Goal: Task Accomplishment & Management: Use online tool/utility

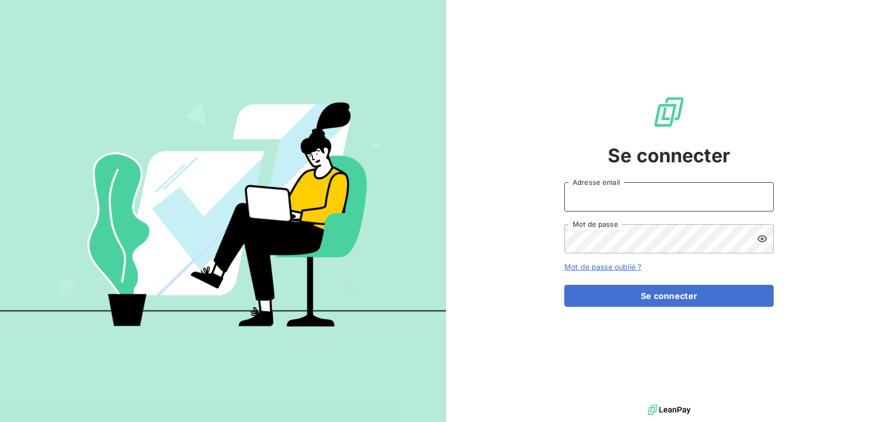
click at [617, 185] on input "Adresse email" at bounding box center [668, 196] width 209 height 29
type input "[EMAIL_ADDRESS][DOMAIN_NAME]"
click at [564, 285] on button "Se connecter" at bounding box center [668, 296] width 209 height 22
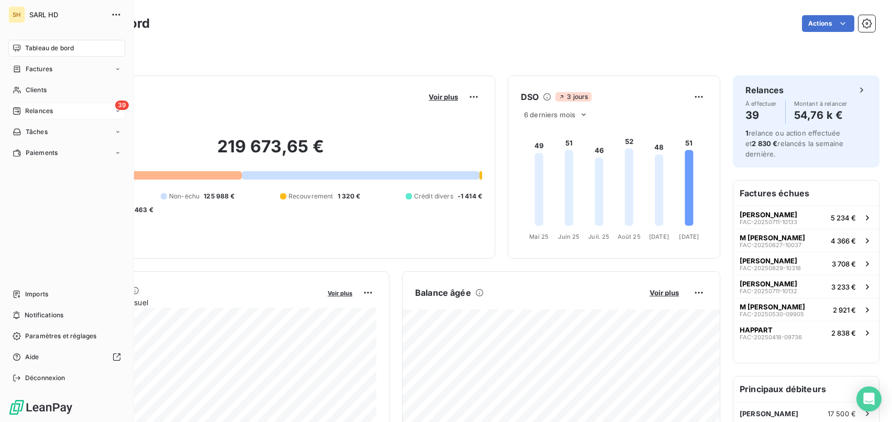
click at [13, 107] on icon at bounding box center [17, 111] width 8 height 8
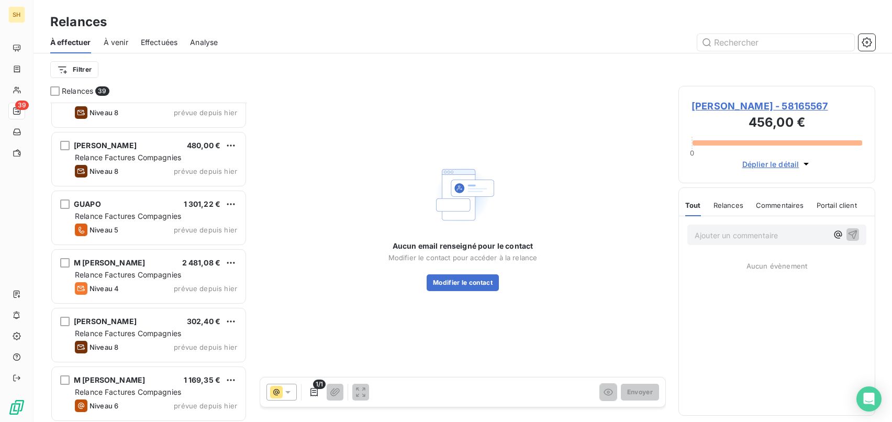
scroll to position [1968, 0]
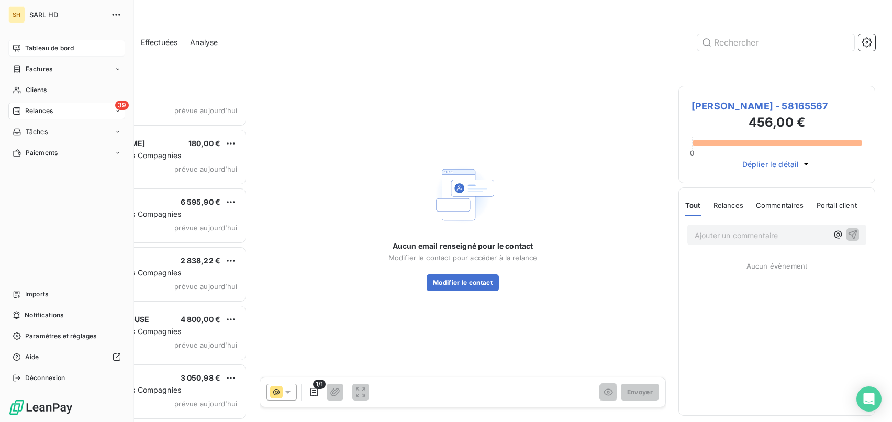
click at [10, 42] on div "Tableau de bord" at bounding box center [66, 48] width 117 height 17
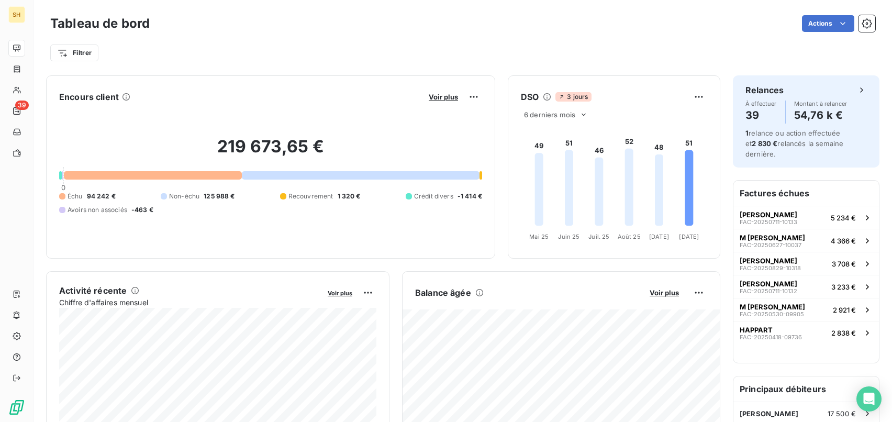
click at [517, 39] on div "Filtrer" at bounding box center [462, 49] width 825 height 28
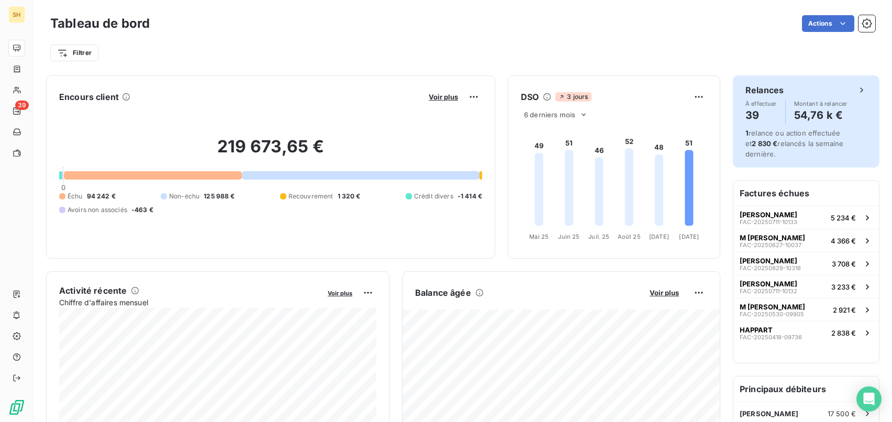
click at [794, 154] on div "1 relance ou action effectuée et 2 830 € relancés la semaine dernière." at bounding box center [805, 143] width 121 height 31
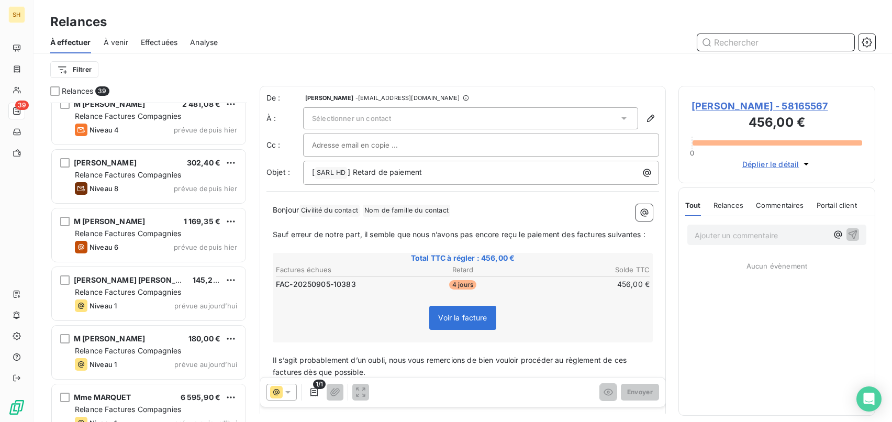
scroll to position [1968, 0]
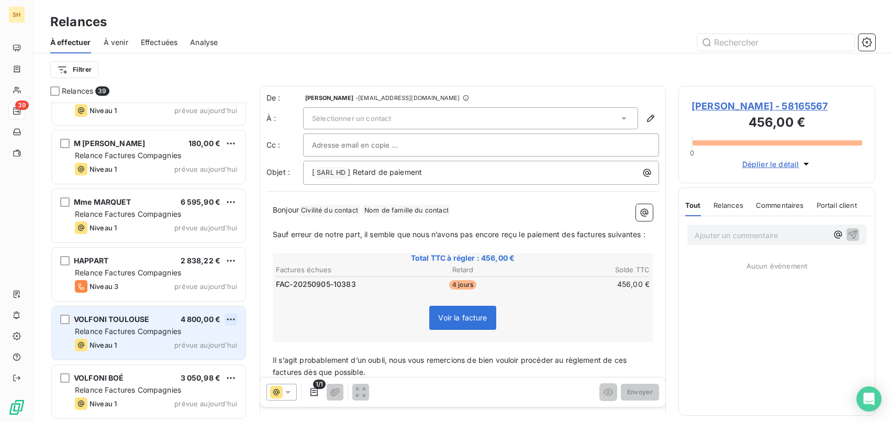
click at [230, 318] on html "SH 39 Relances À effectuer À venir Effectuées Analyse Filtrer Relances 39 M [PE…" at bounding box center [446, 211] width 892 height 422
click at [197, 357] on div "Passer cette action" at bounding box center [186, 359] width 94 height 17
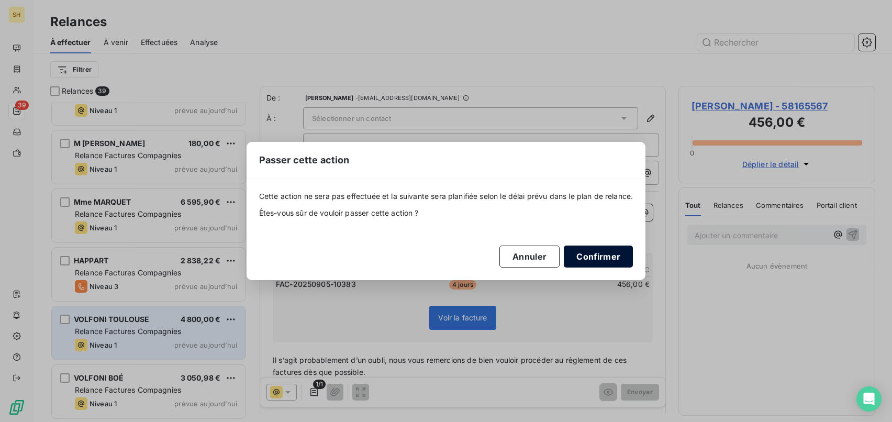
click at [580, 254] on button "Confirmer" at bounding box center [598, 257] width 69 height 22
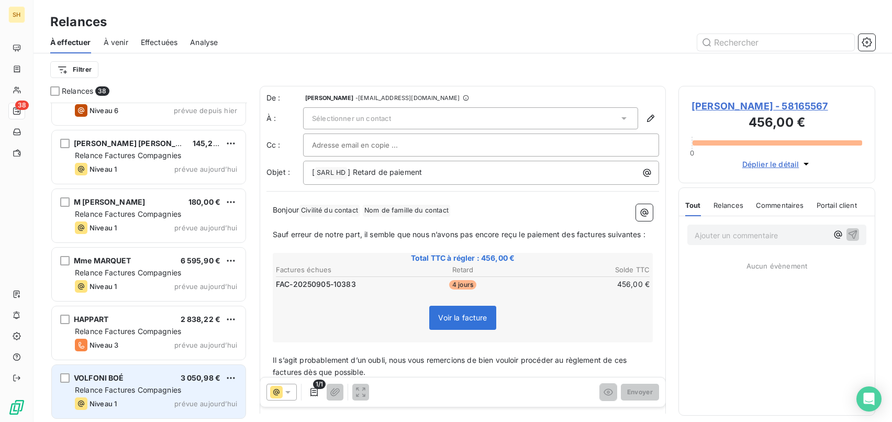
scroll to position [1909, 0]
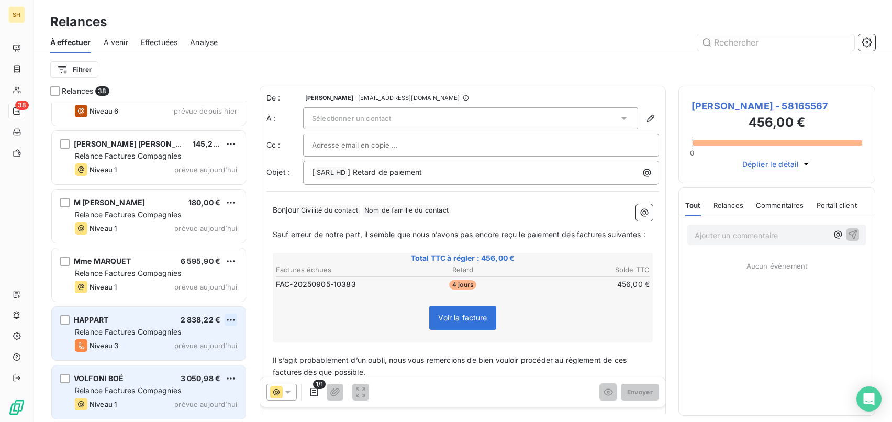
click at [236, 321] on html "SH 38 Relances À effectuer À venir Effectuées Analyse Filtrer Relances 38 [PERS…" at bounding box center [446, 211] width 892 height 422
click at [193, 362] on div "Passer cette action" at bounding box center [186, 359] width 94 height 17
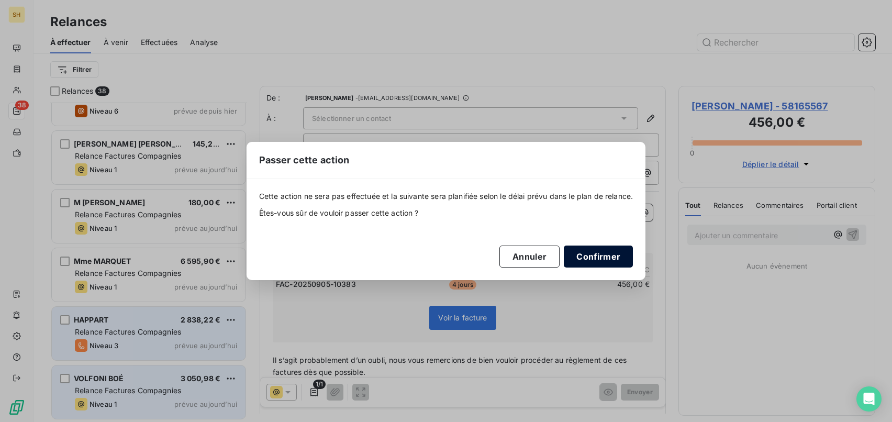
click at [583, 259] on button "Confirmer" at bounding box center [598, 257] width 69 height 22
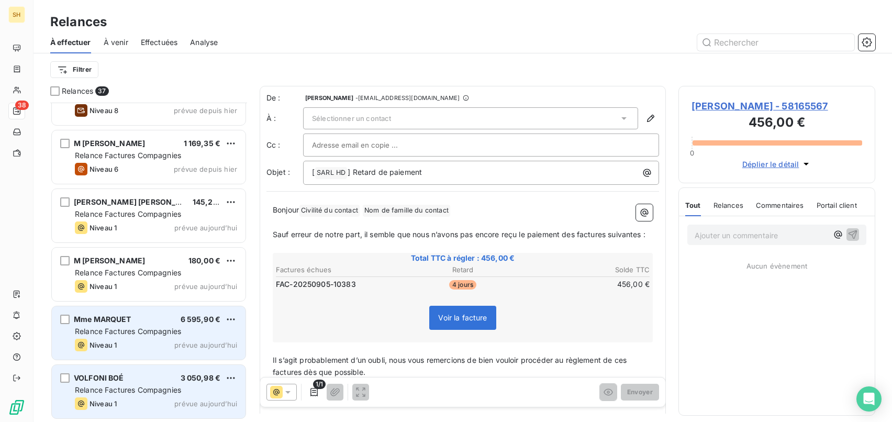
scroll to position [1850, 0]
click at [237, 318] on div "[PERSON_NAME] 6 595,90 € Relance Factures Compagnies Niveau 1 prévue [DATE]" at bounding box center [149, 333] width 194 height 53
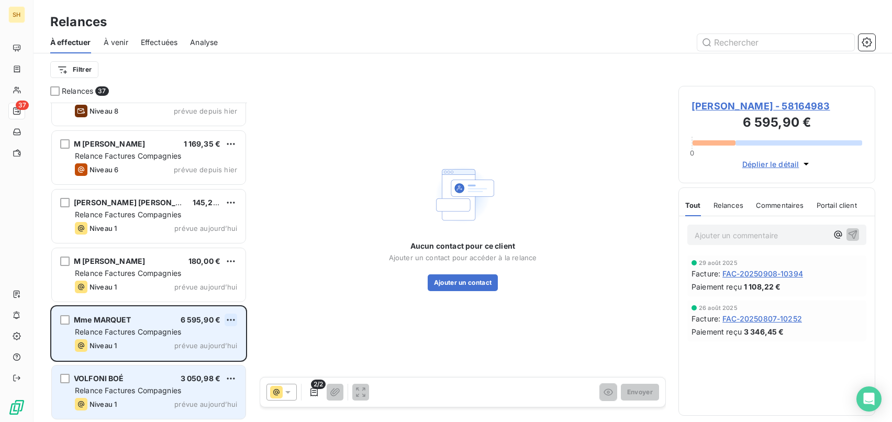
click at [234, 320] on html "SH 37 Relances À effectuer À venir Effectuées Analyse Filtrer Relances 37 M [PE…" at bounding box center [446, 211] width 892 height 422
click at [191, 360] on div "Passer cette action" at bounding box center [186, 359] width 94 height 17
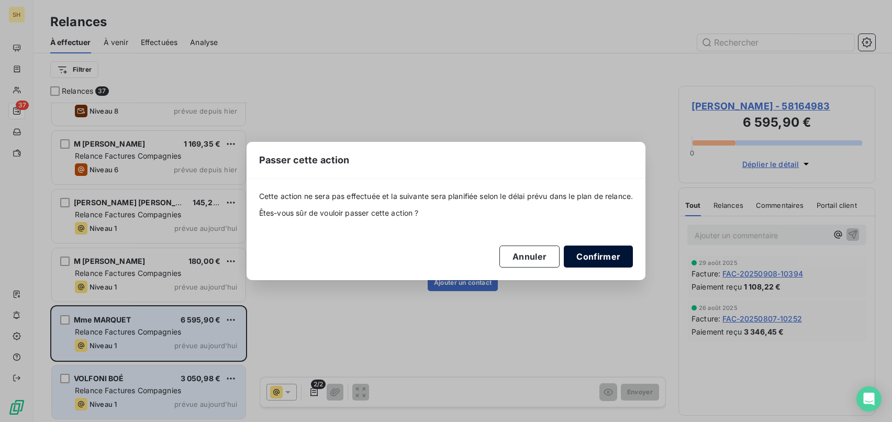
click at [597, 249] on button "Confirmer" at bounding box center [598, 257] width 69 height 22
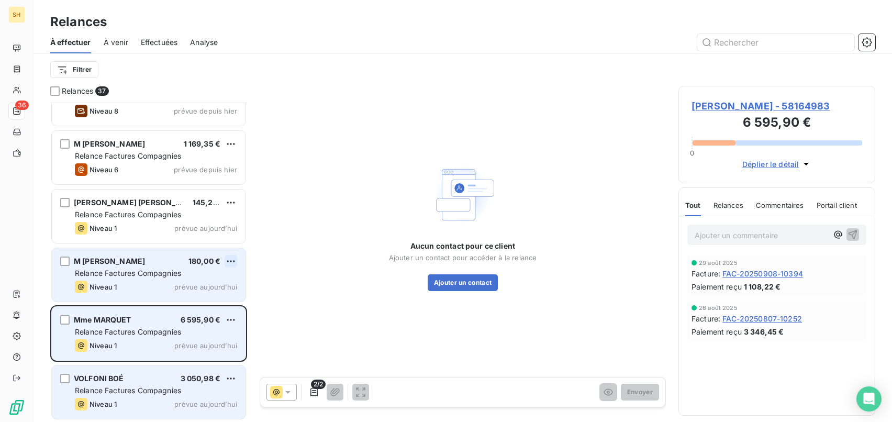
click at [233, 261] on html "SH 36 Relances À effectuer À venir Effectuées Analyse Filtrer Relances 37 M [PE…" at bounding box center [446, 211] width 892 height 422
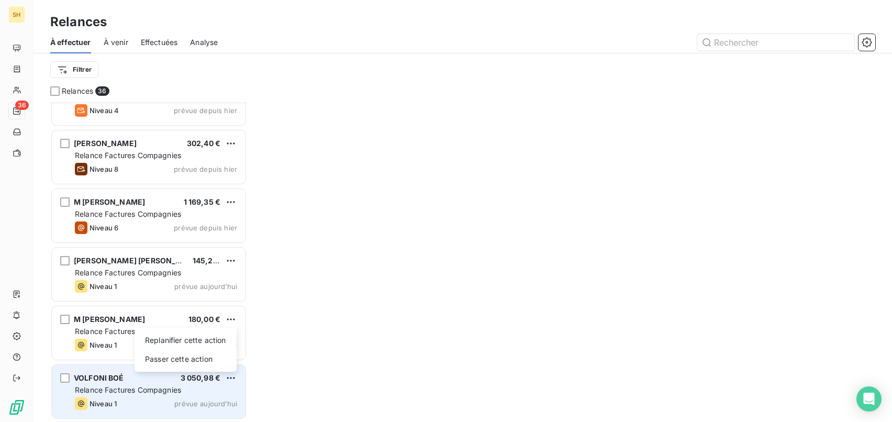
scroll to position [1791, 0]
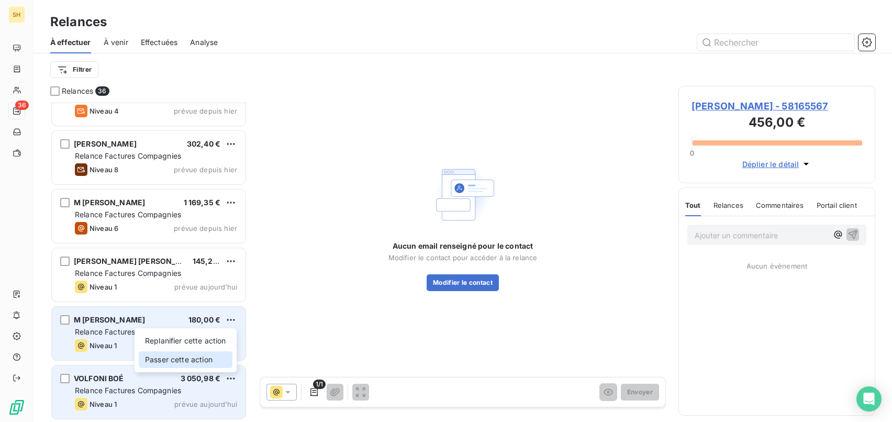
click at [167, 354] on div "Passer cette action" at bounding box center [186, 359] width 94 height 17
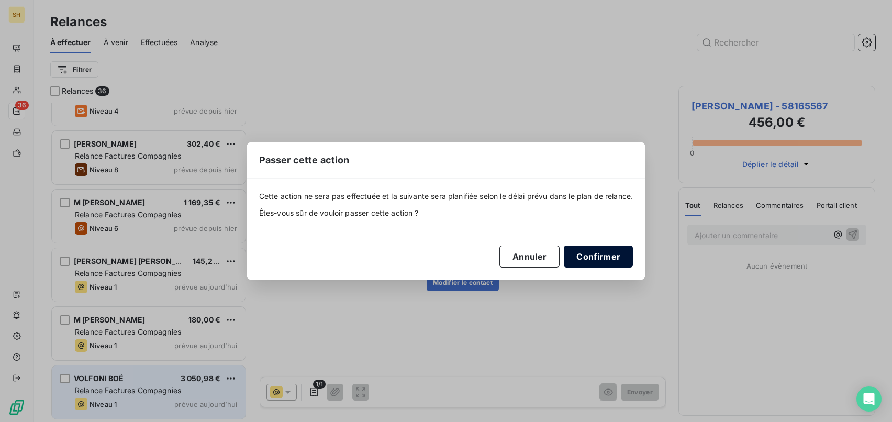
click at [600, 252] on button "Confirmer" at bounding box center [598, 257] width 69 height 22
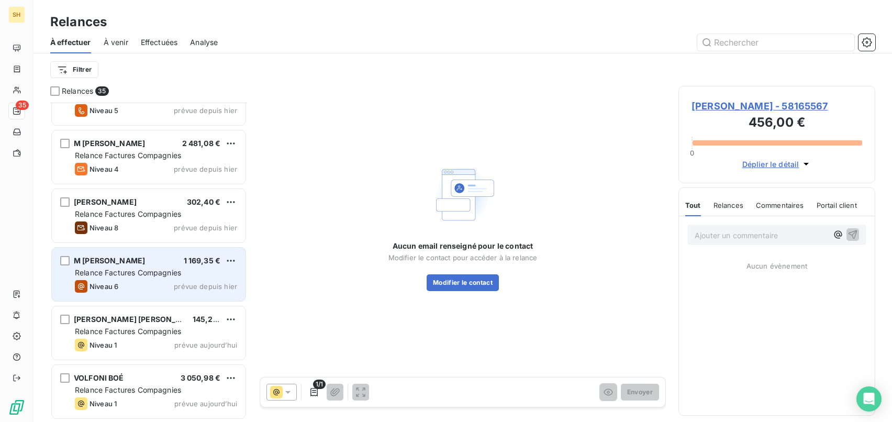
scroll to position [1733, 0]
click at [238, 260] on div "M [PERSON_NAME] 1 169,35 € Relance Factures Compagnies Niveau 6 prévue depuis […" at bounding box center [149, 274] width 194 height 53
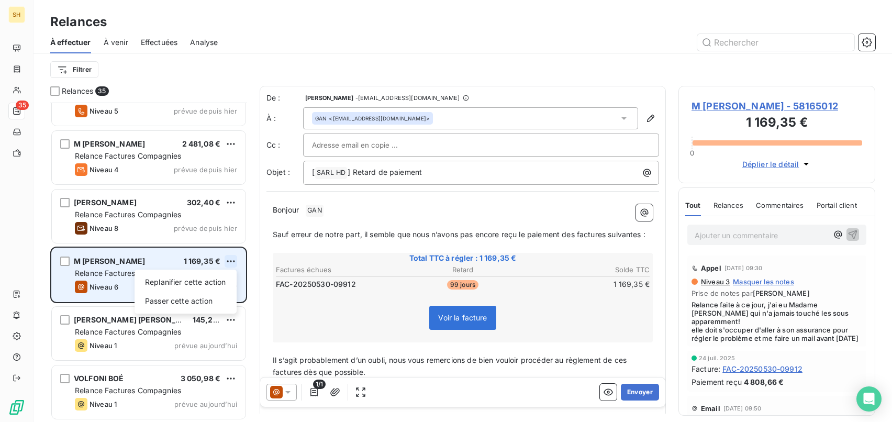
click at [230, 262] on html "SH 35 Relances À effectuer À venir Effectuées Analyse Filtrer Relances 35 STARB…" at bounding box center [446, 211] width 892 height 422
click at [182, 304] on div "Passer cette action" at bounding box center [186, 301] width 94 height 17
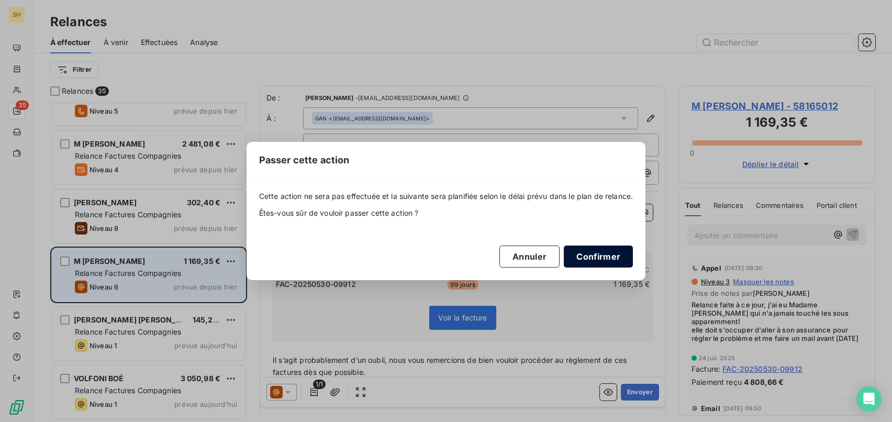
click at [595, 258] on button "Confirmer" at bounding box center [598, 257] width 69 height 22
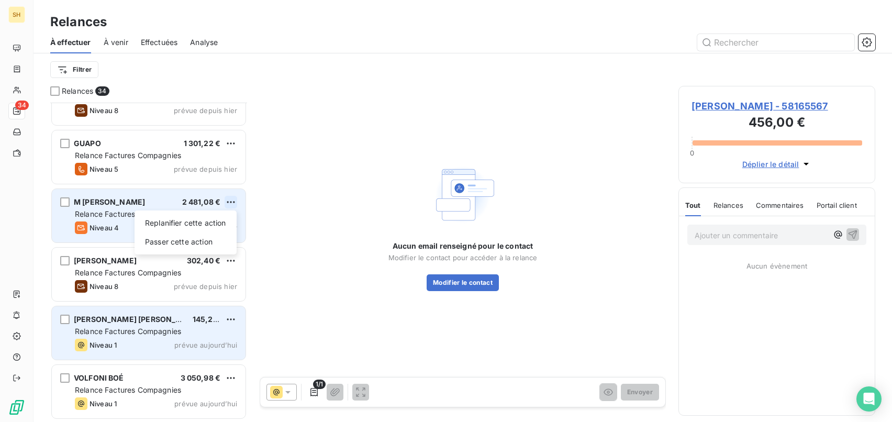
click at [230, 202] on html "SH 34 Relances À effectuer À venir Effectuées Analyse Filtrer Relances 34 Mme […" at bounding box center [446, 211] width 892 height 422
click at [205, 243] on div "Passer cette action" at bounding box center [186, 242] width 94 height 17
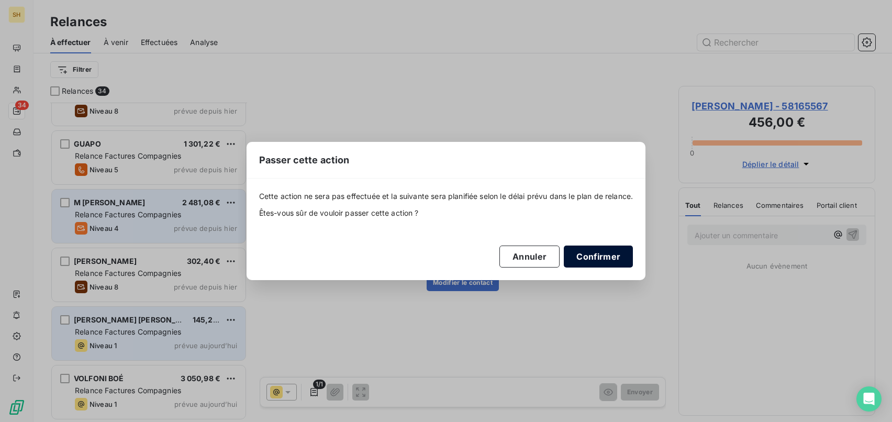
drag, startPoint x: 589, startPoint y: 261, endPoint x: 582, endPoint y: 264, distance: 8.5
click at [589, 263] on button "Confirmer" at bounding box center [598, 257] width 69 height 22
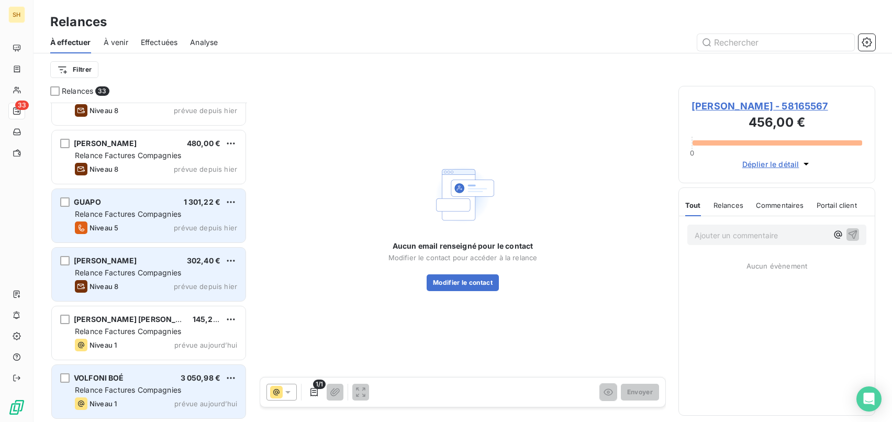
scroll to position [1616, 0]
click at [232, 202] on html "SH 33 Relances À effectuer À venir Effectuées Analyse Filtrer Relances 33 [PERS…" at bounding box center [446, 211] width 892 height 422
click at [198, 240] on div "Passer cette action" at bounding box center [186, 242] width 94 height 17
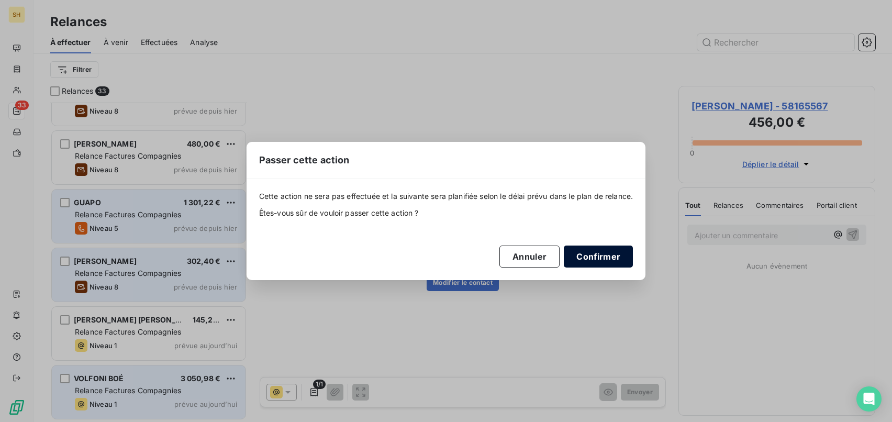
click at [617, 260] on button "Confirmer" at bounding box center [598, 257] width 69 height 22
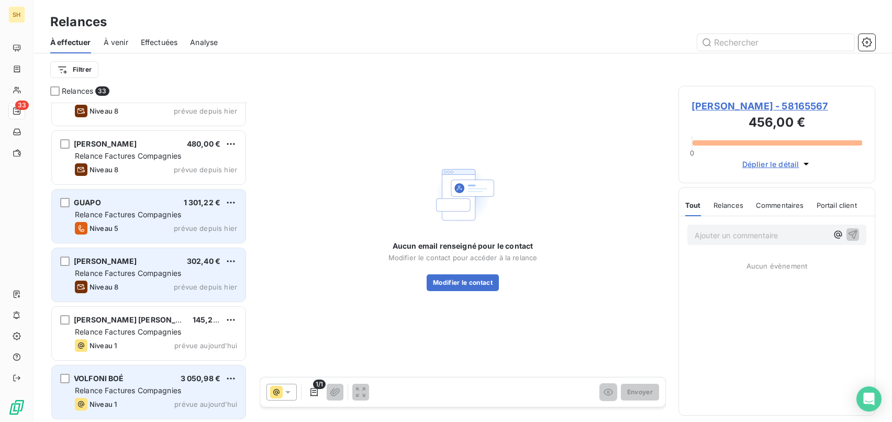
scroll to position [1557, 0]
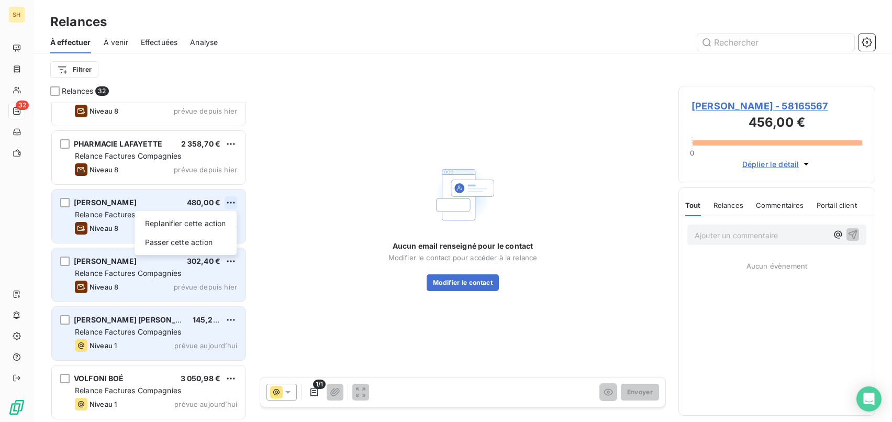
click at [231, 204] on html "SH 32 Relances À effectuer À venir Effectuées Analyse Filtrer Relances 32 M Ebr…" at bounding box center [446, 211] width 892 height 422
drag, startPoint x: 204, startPoint y: 241, endPoint x: 220, endPoint y: 241, distance: 16.2
click at [205, 241] on div "Passer cette action" at bounding box center [186, 242] width 94 height 17
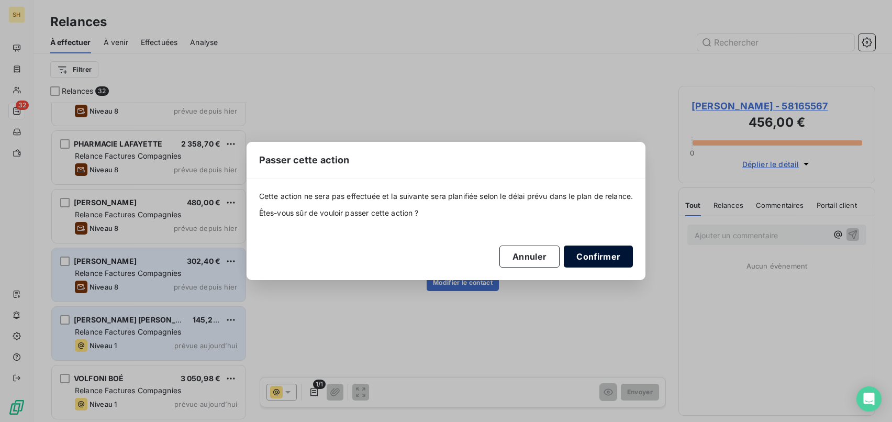
click at [575, 253] on button "Confirmer" at bounding box center [598, 257] width 69 height 22
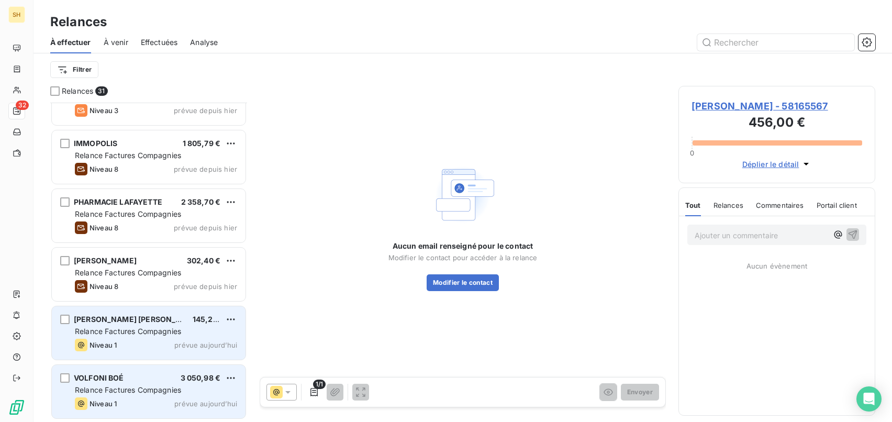
scroll to position [1498, 0]
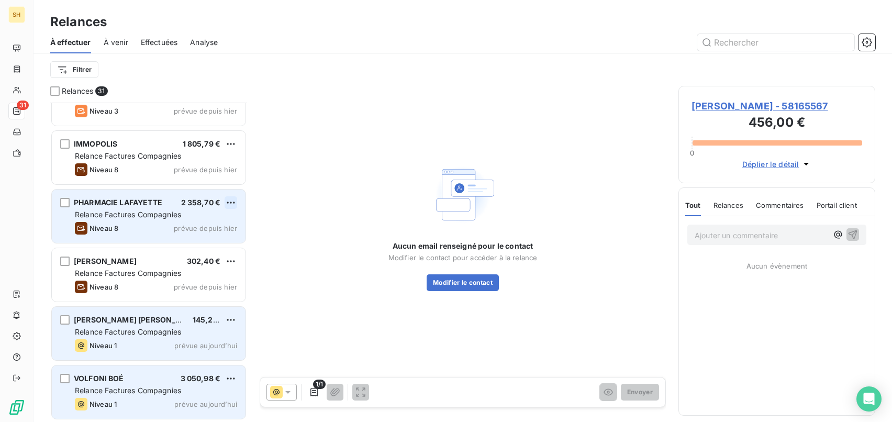
click at [229, 200] on html "SH 31 Relances À effectuer À venir Effectuées Analyse Filtrer Relances 31 M [PE…" at bounding box center [446, 211] width 892 height 422
click at [219, 241] on div "Passer cette action" at bounding box center [186, 242] width 94 height 17
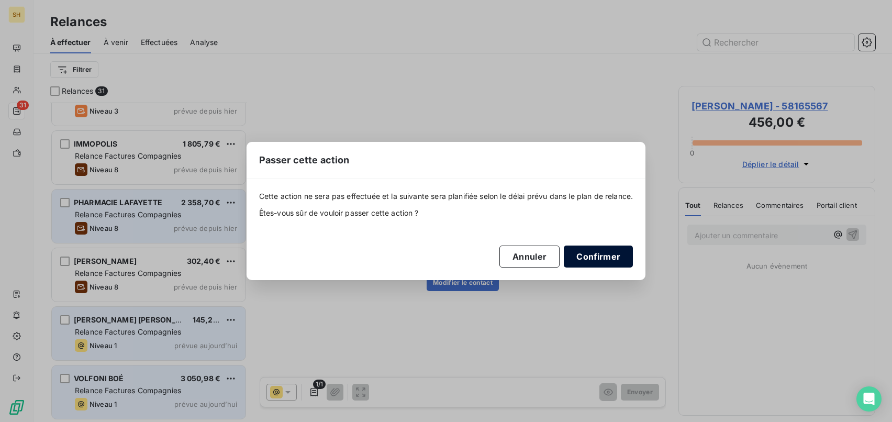
click at [629, 259] on button "Confirmer" at bounding box center [598, 257] width 69 height 22
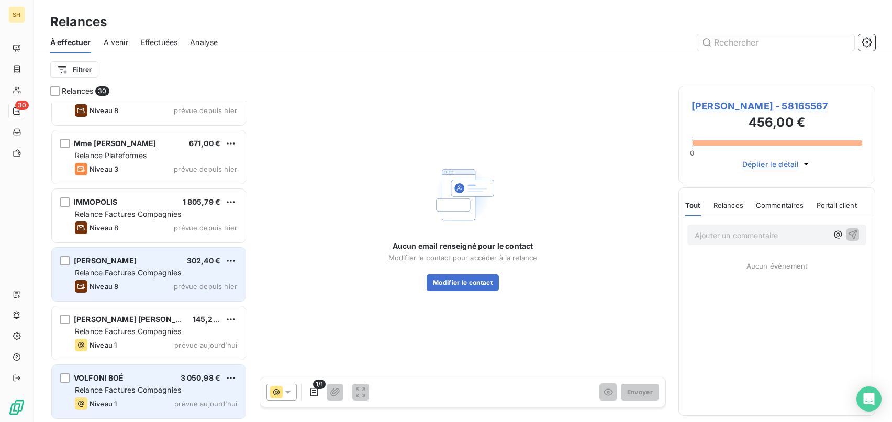
scroll to position [1440, 0]
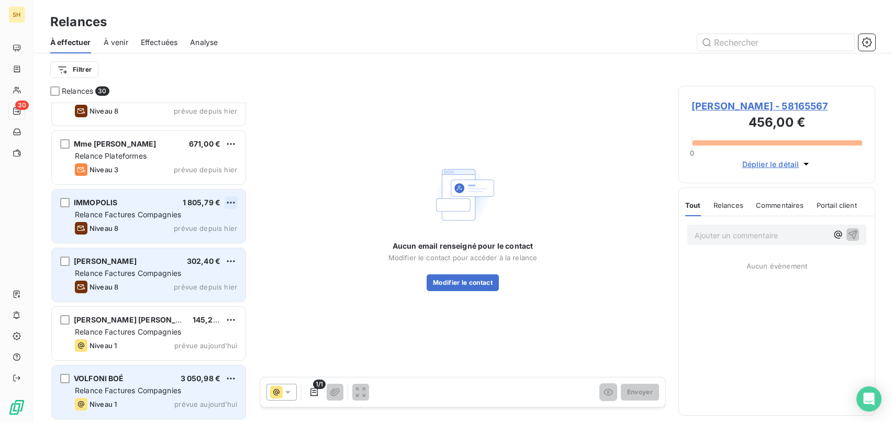
click at [231, 205] on html "SH 30 Relances À effectuer À venir Effectuées Analyse Filtrer Relances 30 M [PE…" at bounding box center [446, 211] width 892 height 422
click at [167, 240] on div "Passer cette action" at bounding box center [186, 242] width 94 height 17
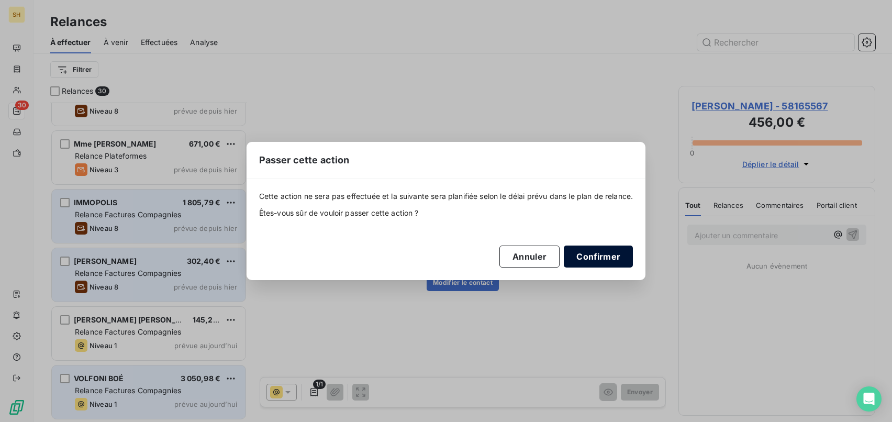
click at [623, 257] on button "Confirmer" at bounding box center [598, 257] width 69 height 22
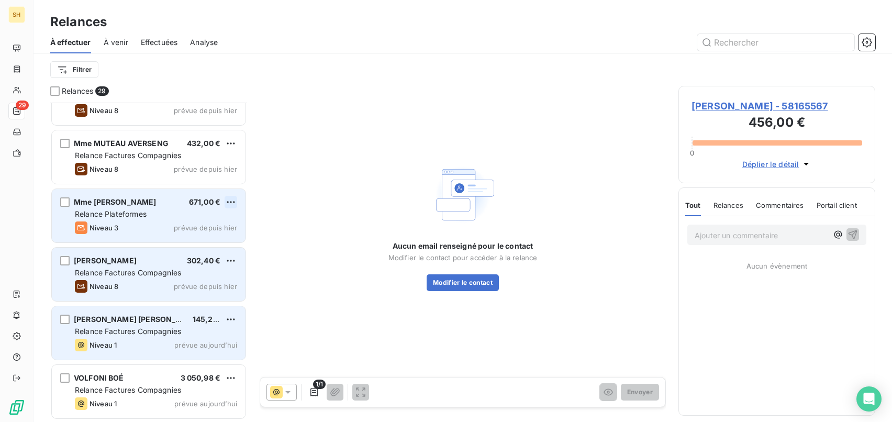
scroll to position [1381, 0]
click at [231, 203] on html "SH 29 Relances À effectuer À venir Effectuées Analyse Filtrer Relances 29 RIVIE…" at bounding box center [446, 211] width 892 height 422
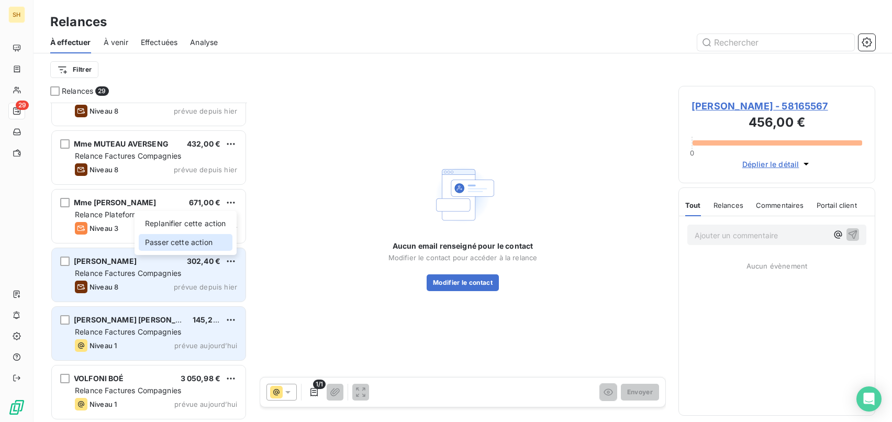
drag, startPoint x: 198, startPoint y: 238, endPoint x: 286, endPoint y: 225, distance: 88.8
click at [198, 238] on div "Passer cette action" at bounding box center [186, 242] width 94 height 17
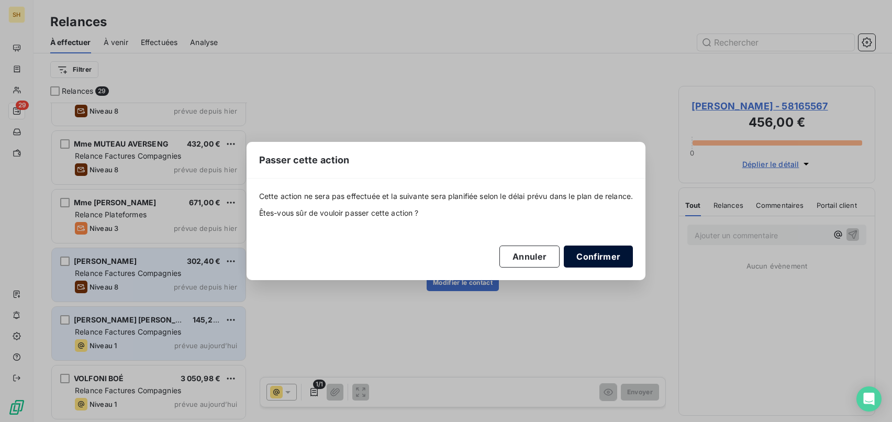
click at [607, 258] on button "Confirmer" at bounding box center [598, 257] width 69 height 22
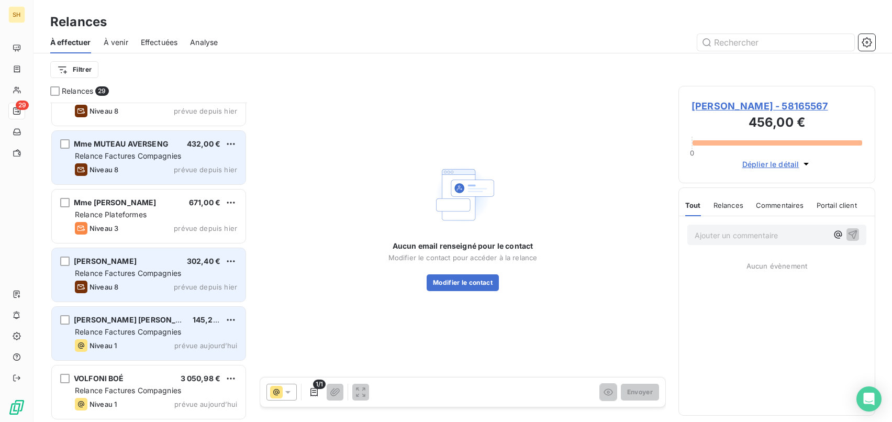
scroll to position [1322, 0]
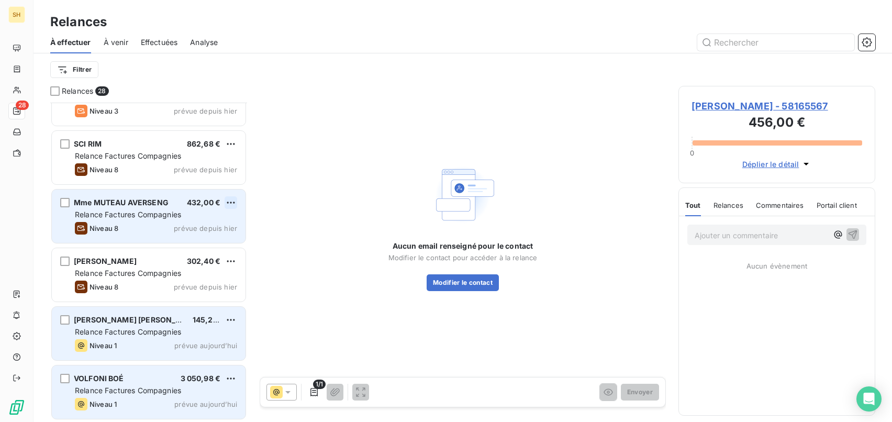
click at [231, 204] on html "SH 28 Relances À effectuer À venir Effectuées Analyse Filtrer Relances 28 EXCLU…" at bounding box center [446, 211] width 892 height 422
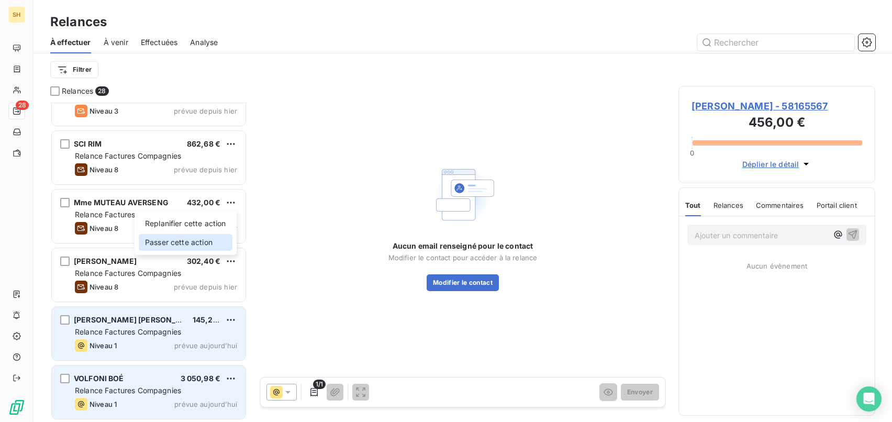
drag, startPoint x: 220, startPoint y: 238, endPoint x: 260, endPoint y: 239, distance: 39.8
click at [220, 238] on div "Passer cette action" at bounding box center [186, 242] width 94 height 17
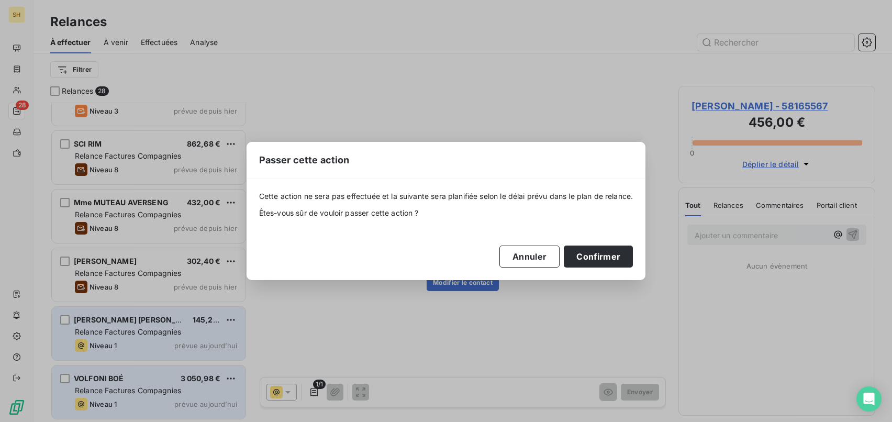
click at [640, 257] on div "Cette action ne sera pas effectuée et la suivante sera planifiée selon le délai…" at bounding box center [446, 230] width 399 height 102
click at [632, 257] on button "Confirmer" at bounding box center [598, 257] width 69 height 22
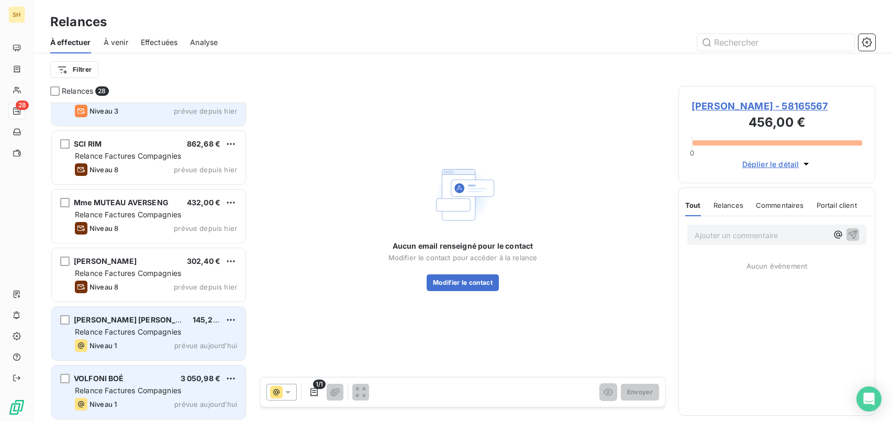
scroll to position [1264, 0]
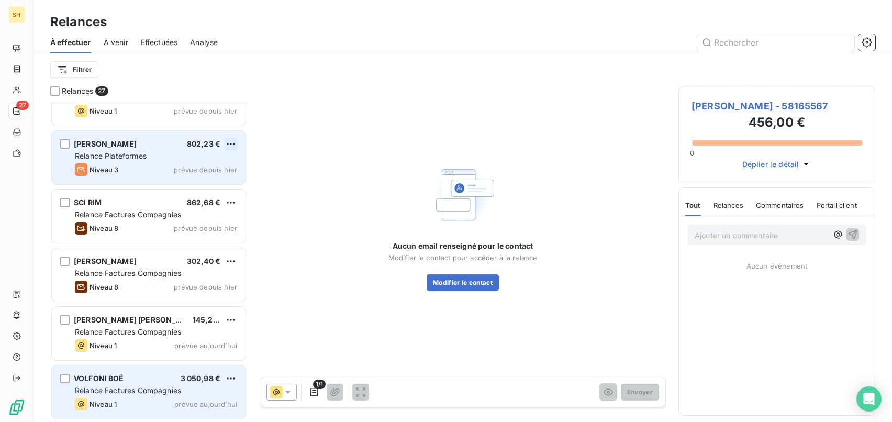
click at [231, 141] on html "SH 27 Relances À effectuer À venir Effectuées Analyse Filtrer Relances 27 M [PE…" at bounding box center [446, 211] width 892 height 422
click at [197, 180] on div "Passer cette action" at bounding box center [186, 183] width 94 height 17
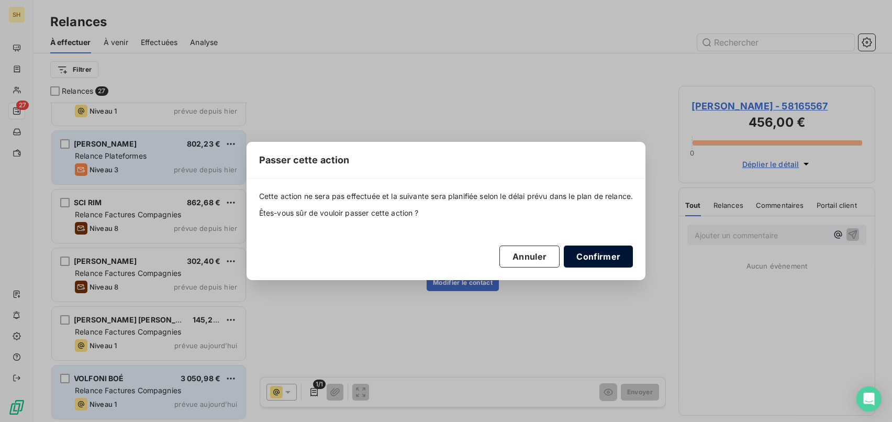
click at [614, 262] on button "Confirmer" at bounding box center [598, 257] width 69 height 22
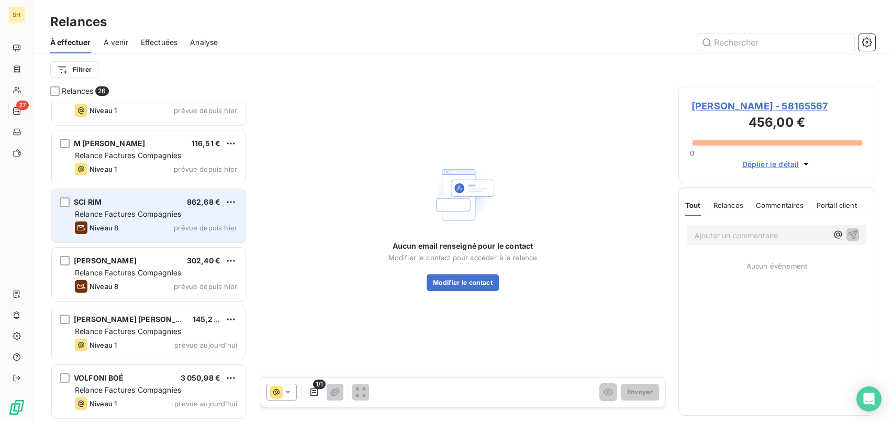
scroll to position [1205, 0]
click at [231, 200] on html "SH 26 Relances À effectuer À venir Effectuées Analyse Filtrer Relances 26 [PERS…" at bounding box center [446, 211] width 892 height 422
click at [215, 236] on div "Passer cette action" at bounding box center [186, 242] width 94 height 17
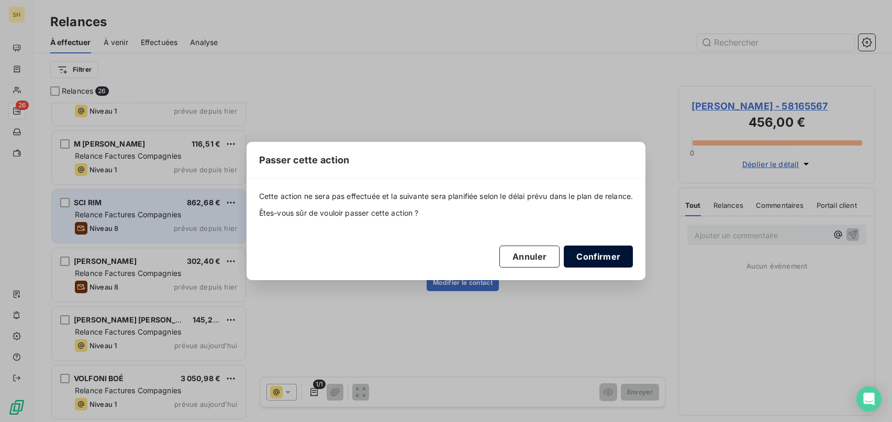
click at [627, 263] on button "Confirmer" at bounding box center [598, 257] width 69 height 22
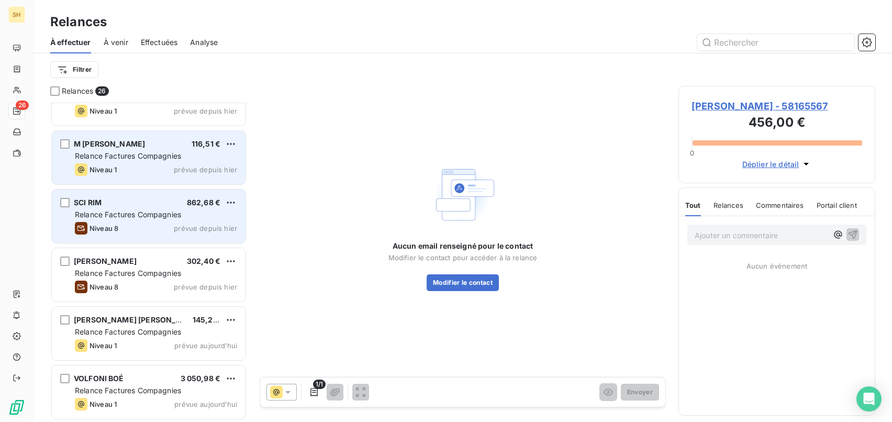
scroll to position [1146, 0]
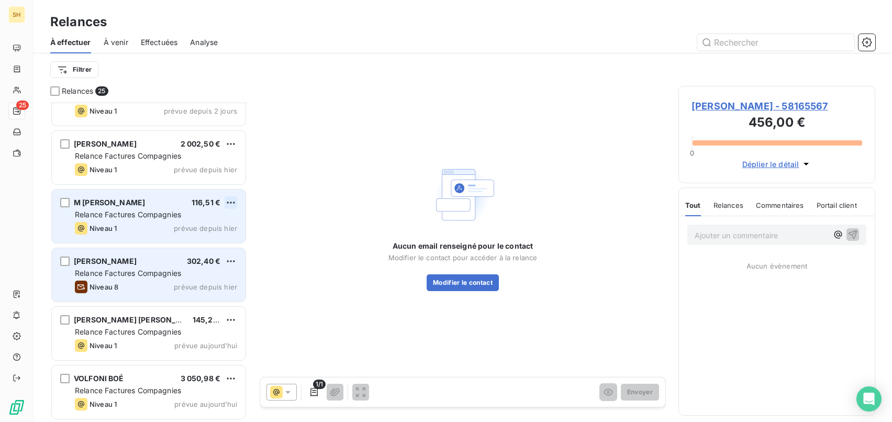
click at [233, 200] on html "SH 25 Relances À effectuer À venir Effectuées Analyse Filtrer Relances 25 M [PE…" at bounding box center [446, 211] width 892 height 422
click at [200, 238] on div "Passer cette action" at bounding box center [186, 242] width 94 height 17
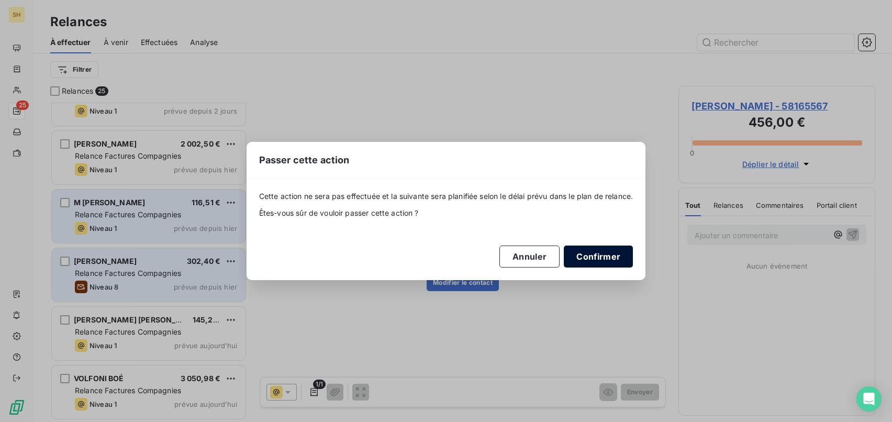
click at [582, 258] on button "Confirmer" at bounding box center [598, 257] width 69 height 22
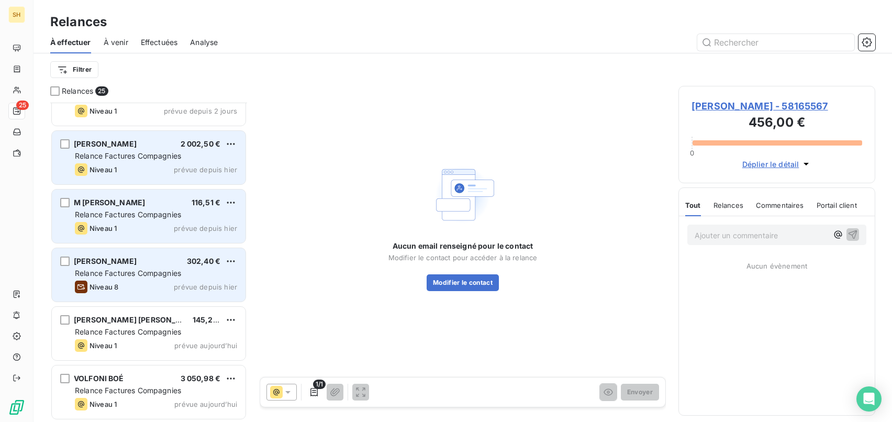
scroll to position [1088, 0]
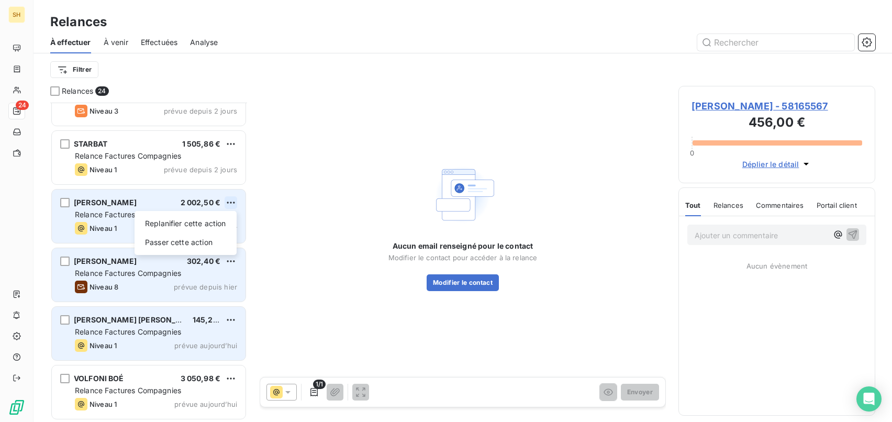
click at [233, 198] on html "SH 24 Relances À effectuer À venir Effectuées Analyse Filtrer Relances 24 M [PE…" at bounding box center [446, 211] width 892 height 422
click at [209, 237] on div "Passer cette action" at bounding box center [186, 242] width 94 height 17
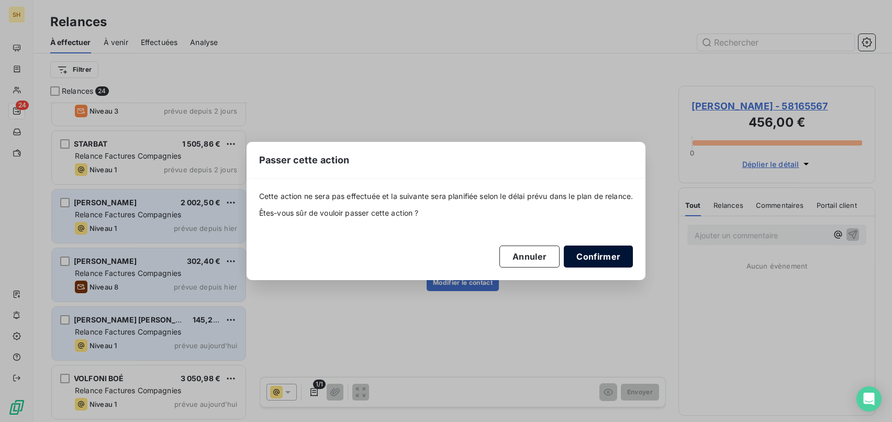
click at [623, 264] on button "Confirmer" at bounding box center [598, 257] width 69 height 22
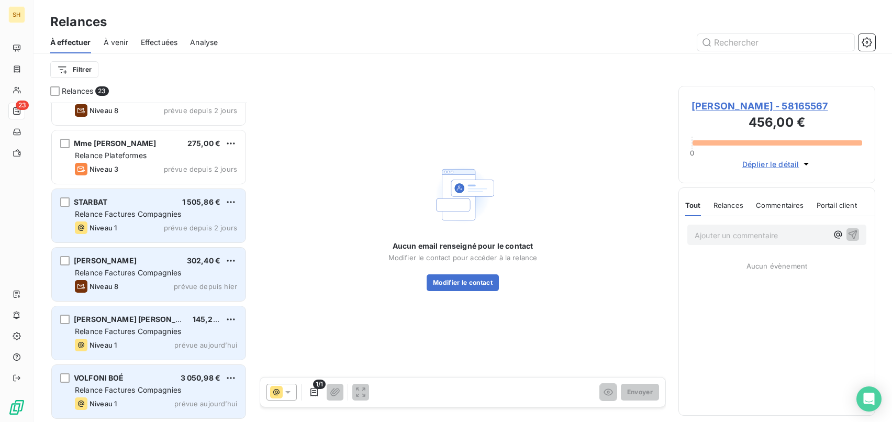
scroll to position [1029, 0]
click at [237, 203] on html "SH 23 Relances À effectuer À venir Effectuées Analyse Filtrer Relances 23 [PERS…" at bounding box center [446, 211] width 892 height 422
click at [209, 240] on div "Passer cette action" at bounding box center [186, 242] width 94 height 17
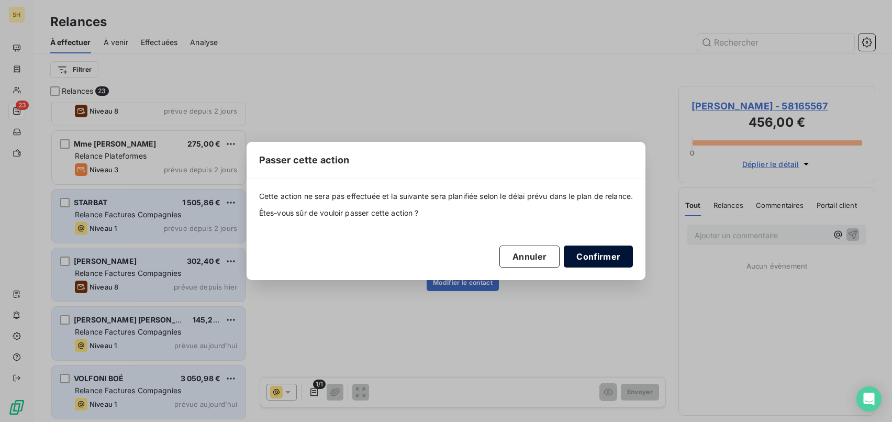
click at [626, 250] on button "Confirmer" at bounding box center [598, 257] width 69 height 22
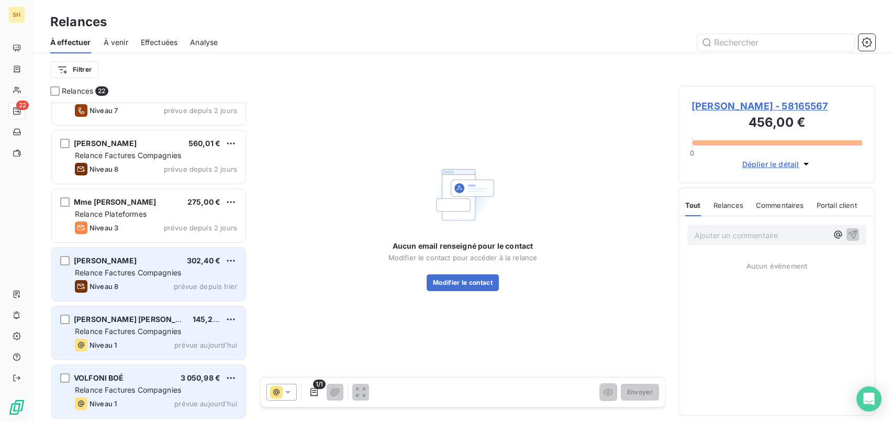
scroll to position [971, 0]
click at [228, 257] on html "SH 22 Relances À effectuer À venir Effectuées Analyse Filtrer Relances 22 [PERS…" at bounding box center [446, 211] width 892 height 422
click at [191, 294] on div "Passer cette action" at bounding box center [186, 301] width 94 height 17
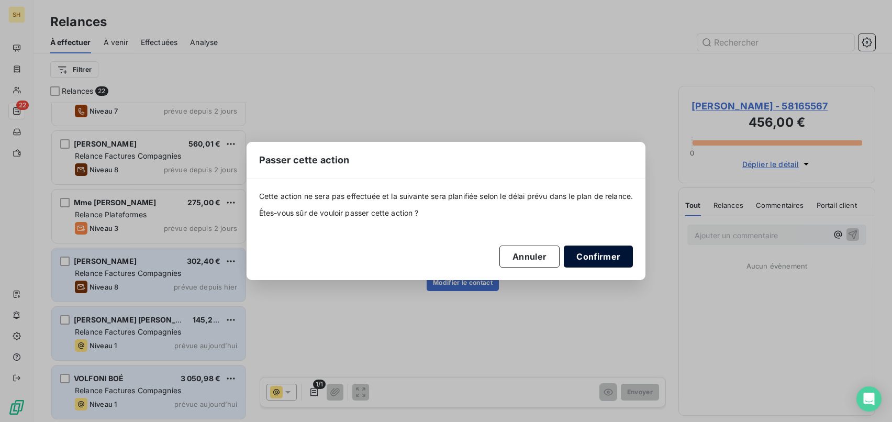
click at [596, 252] on button "Confirmer" at bounding box center [598, 257] width 69 height 22
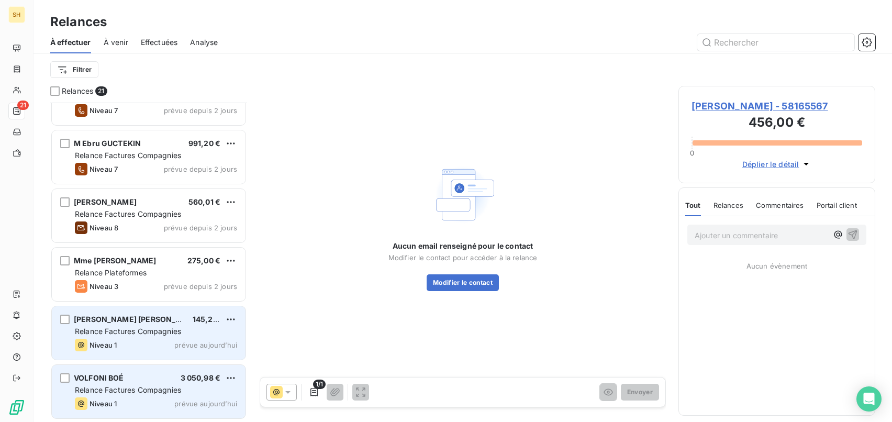
scroll to position [912, 0]
click at [233, 377] on html "SH 21 Relances À effectuer À venir Effectuées Analyse Filtrer Relances 21 M [PE…" at bounding box center [446, 211] width 892 height 422
click at [204, 363] on div "Passer cette action" at bounding box center [186, 357] width 94 height 17
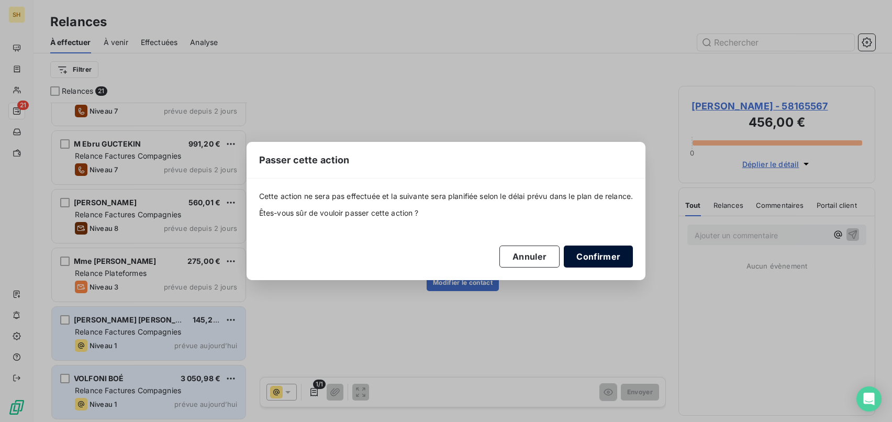
click at [595, 247] on button "Confirmer" at bounding box center [598, 257] width 69 height 22
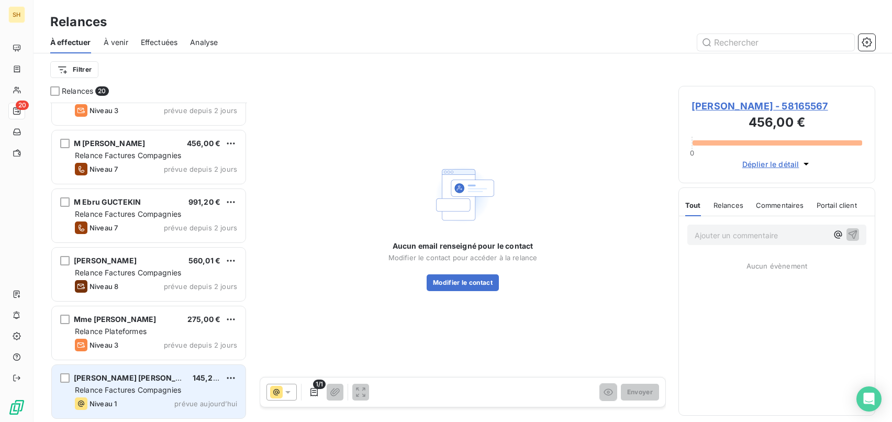
scroll to position [853, 0]
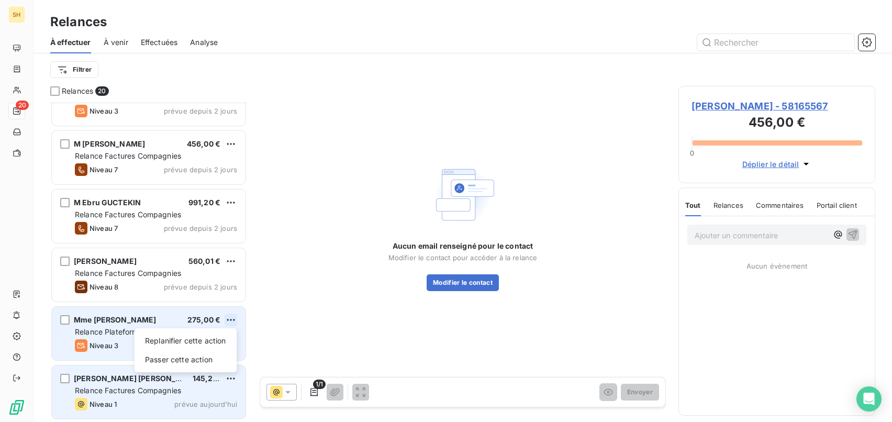
click at [236, 321] on html "SH 20 Relances À effectuer À venir Effectuées Analyse Filtrer Relances 20 M [PE…" at bounding box center [446, 211] width 892 height 422
click at [201, 360] on div "Passer cette action" at bounding box center [186, 359] width 94 height 17
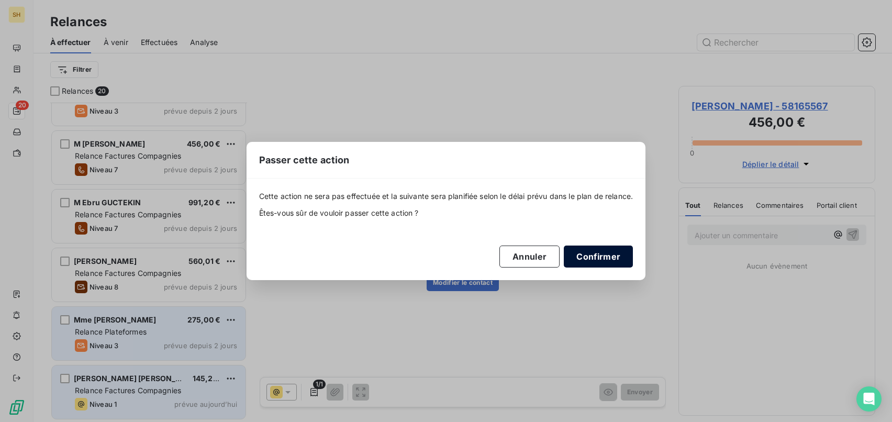
click at [615, 260] on button "Confirmer" at bounding box center [598, 257] width 69 height 22
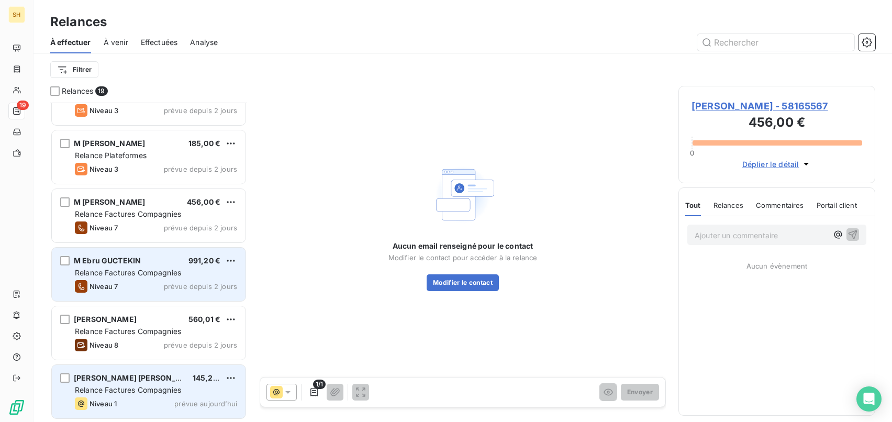
scroll to position [795, 0]
click at [232, 262] on html "SH 19 Relances À effectuer À venir Effectuées Analyse Filtrer Relances 19 M [PE…" at bounding box center [446, 211] width 892 height 422
click at [199, 302] on div "Passer cette action" at bounding box center [186, 301] width 94 height 17
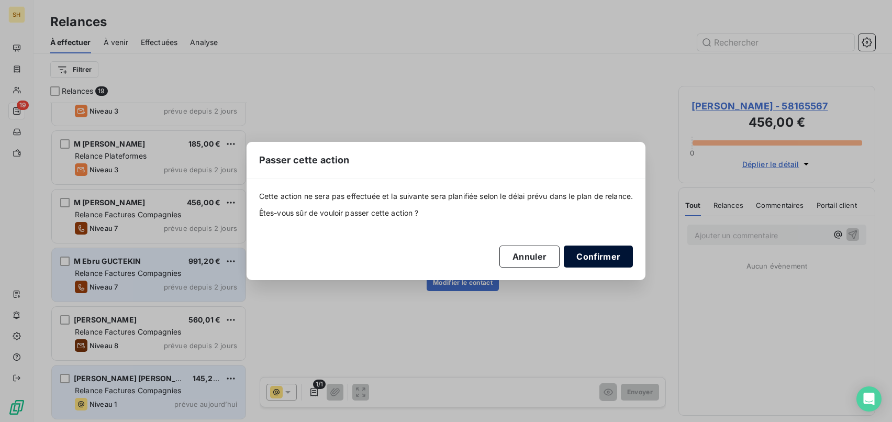
click at [623, 253] on button "Confirmer" at bounding box center [598, 257] width 69 height 22
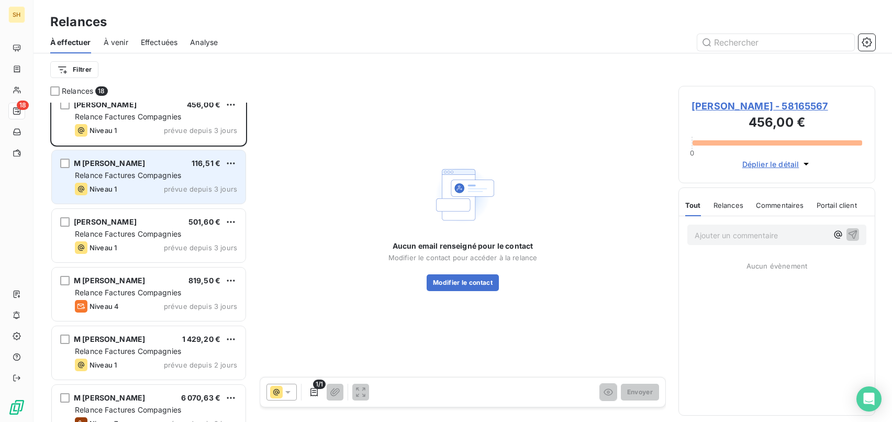
scroll to position [0, 0]
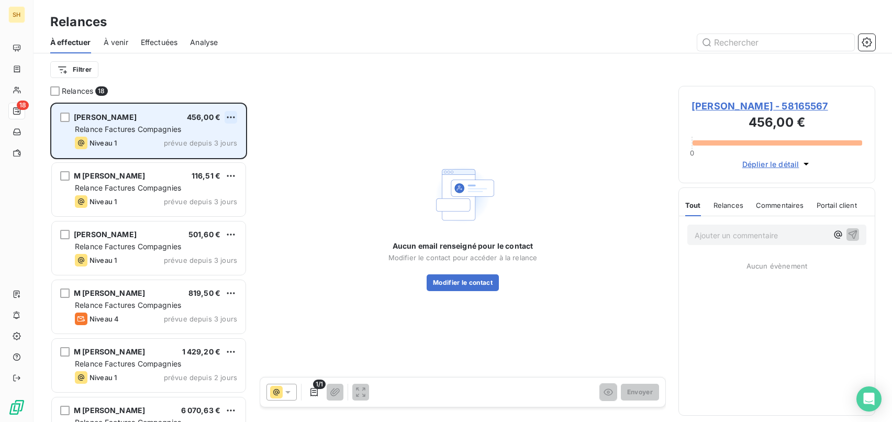
click at [227, 120] on html "SH 18 Relances À effectuer À venir Effectuées Analyse Filtrer Relances 18 [PERS…" at bounding box center [446, 211] width 892 height 422
click at [197, 153] on div "Passer cette action" at bounding box center [186, 157] width 94 height 17
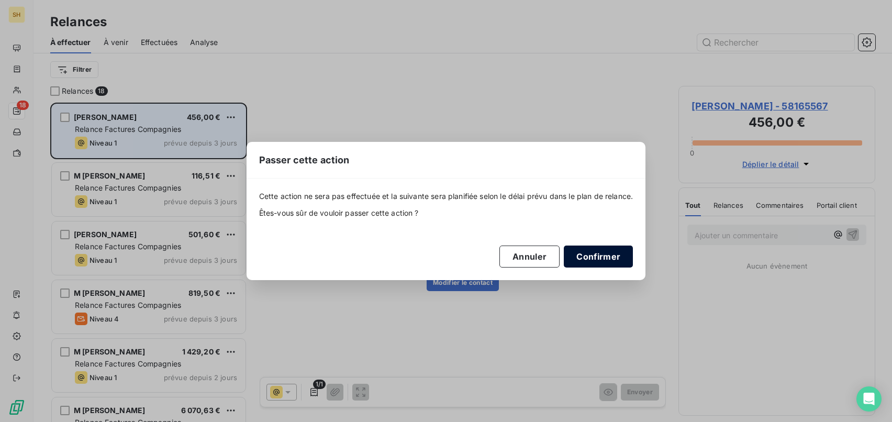
click at [568, 246] on button "Confirmer" at bounding box center [598, 257] width 69 height 22
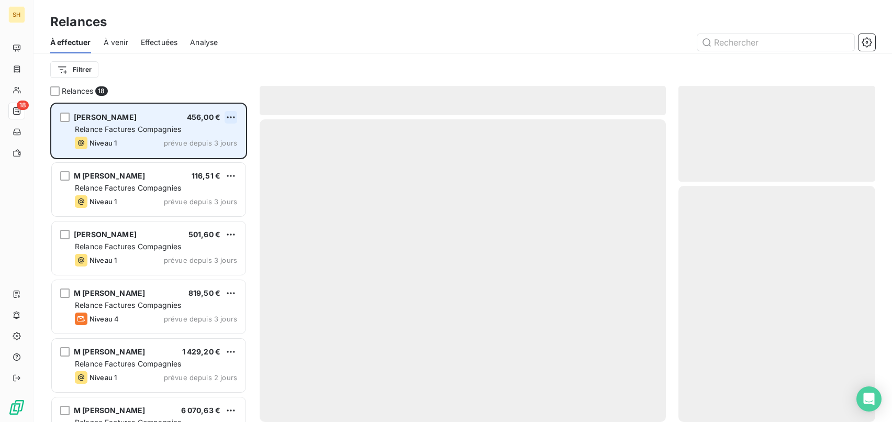
click at [230, 119] on html "SH 18 Relances À effectuer À venir Effectuées Analyse Filtrer Relances 18 [PERS…" at bounding box center [446, 211] width 892 height 422
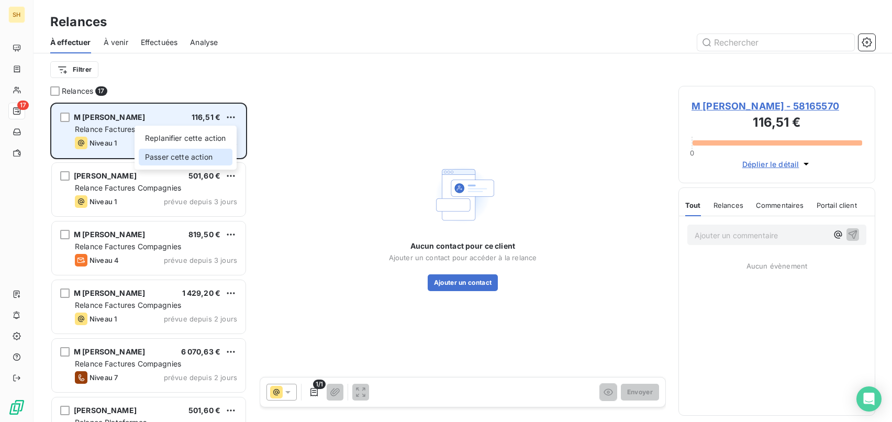
click at [217, 151] on div "Passer cette action" at bounding box center [186, 157] width 94 height 17
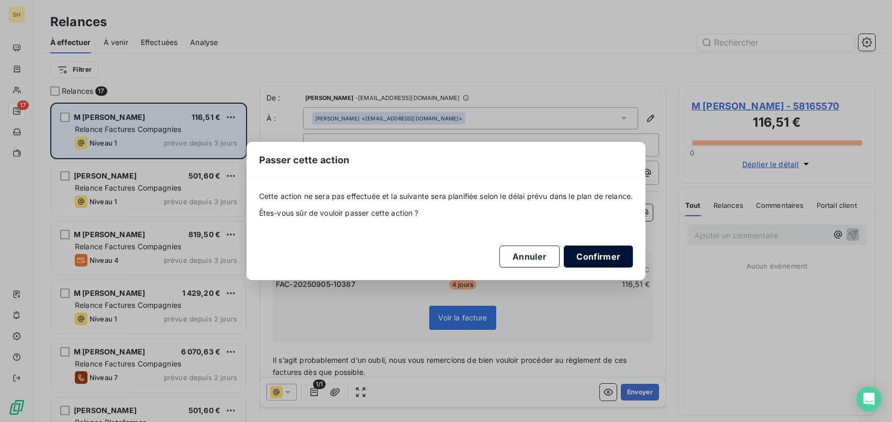
click at [591, 260] on button "Confirmer" at bounding box center [598, 257] width 69 height 22
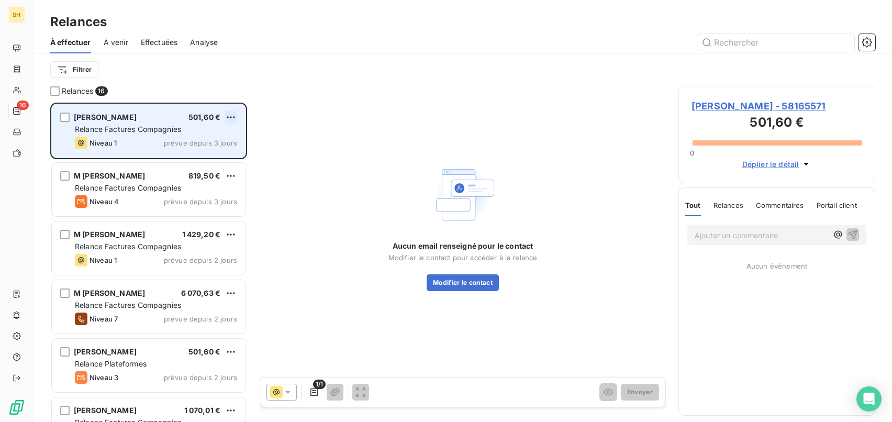
click at [233, 118] on html "SH 16 Relances À effectuer À venir Effectuées Analyse Filtrer Relances 16 [PERS…" at bounding box center [446, 211] width 892 height 422
click at [208, 155] on div "Passer cette action" at bounding box center [186, 157] width 94 height 17
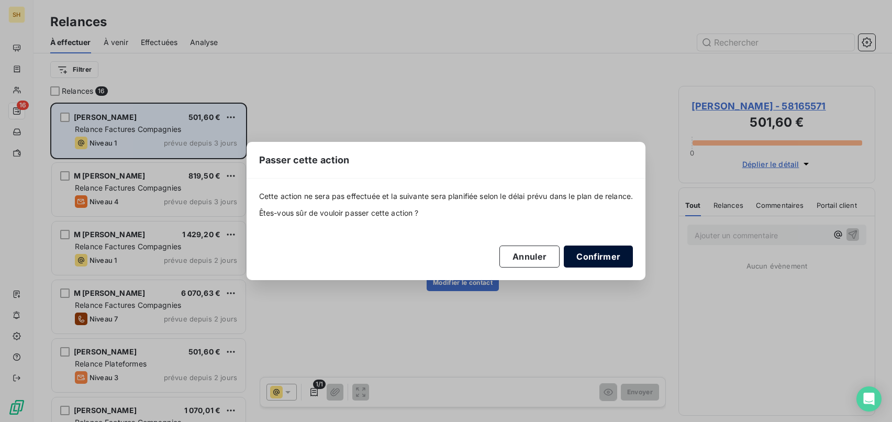
click at [609, 250] on button "Confirmer" at bounding box center [598, 257] width 69 height 22
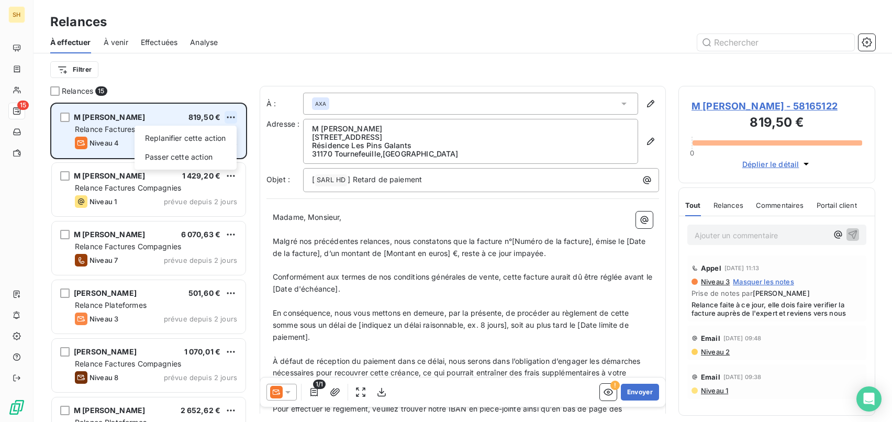
click at [232, 117] on html "SH 15 Relances À effectuer À venir Effectuées Analyse Filtrer Relances 15 M [PE…" at bounding box center [446, 211] width 892 height 422
click at [209, 155] on div "Passer cette action" at bounding box center [186, 157] width 94 height 17
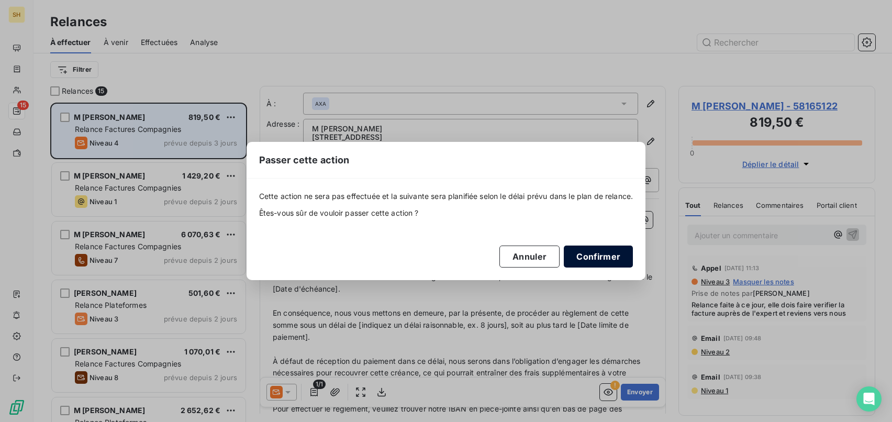
click at [606, 246] on button "Confirmer" at bounding box center [598, 257] width 69 height 22
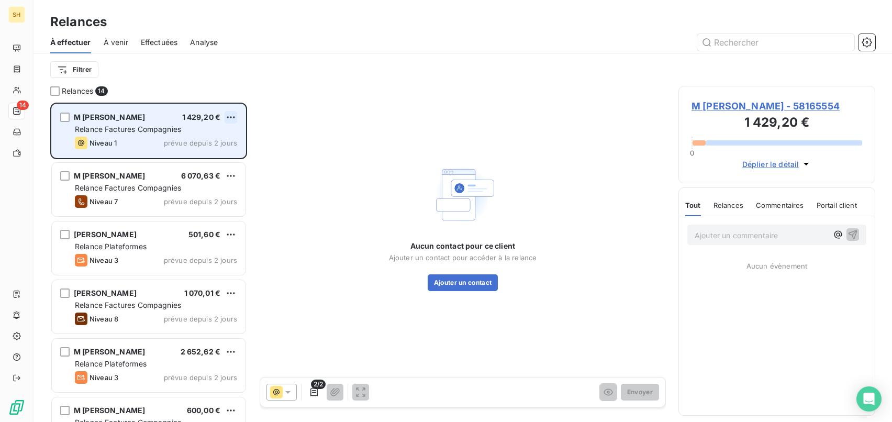
click at [231, 114] on html "SH 14 Relances À effectuer À venir Effectuées Analyse Filtrer Relances 14 M [PE…" at bounding box center [446, 211] width 892 height 422
click at [209, 154] on div "Passer cette action" at bounding box center [186, 157] width 94 height 17
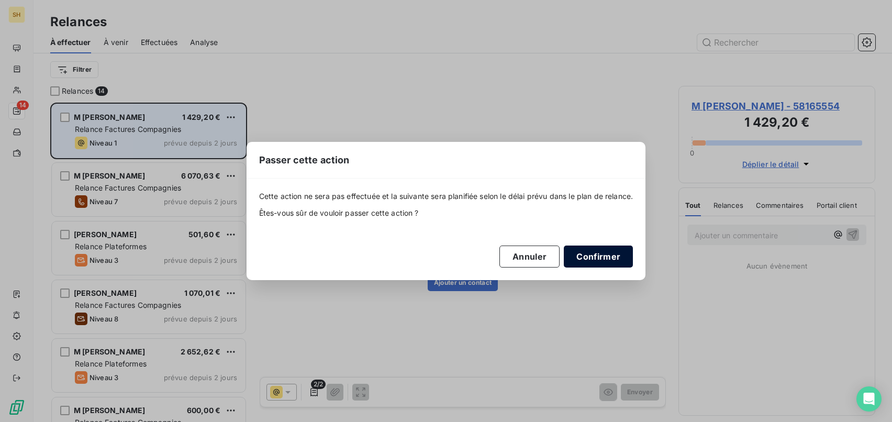
click at [617, 256] on button "Confirmer" at bounding box center [598, 257] width 69 height 22
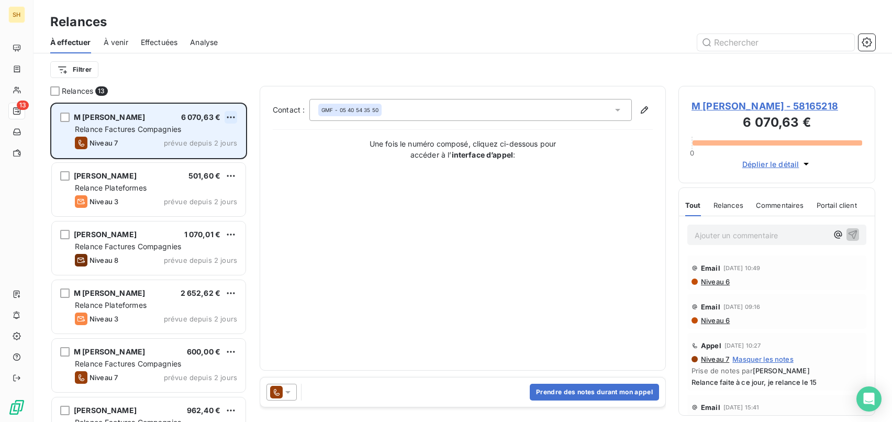
click at [232, 118] on html "SH 13 Relances À effectuer À venir Effectuées Analyse Filtrer Relances 13 M [PE…" at bounding box center [446, 211] width 892 height 422
click at [200, 158] on div "Passer cette action" at bounding box center [186, 157] width 94 height 17
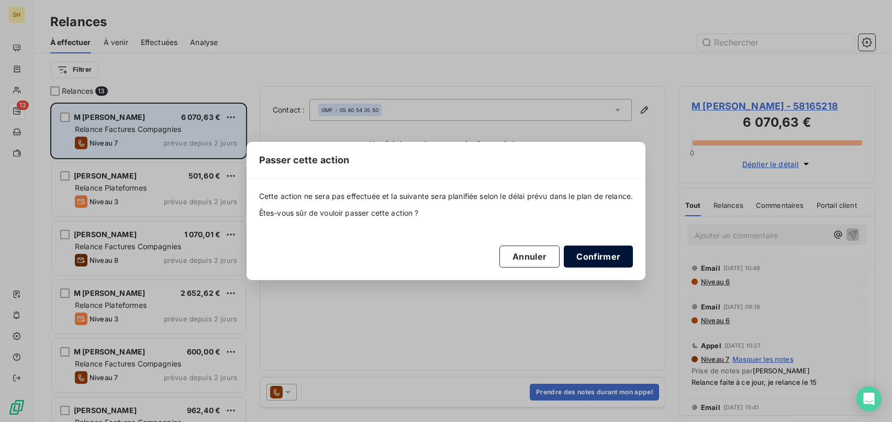
click at [632, 263] on button "Confirmer" at bounding box center [598, 257] width 69 height 22
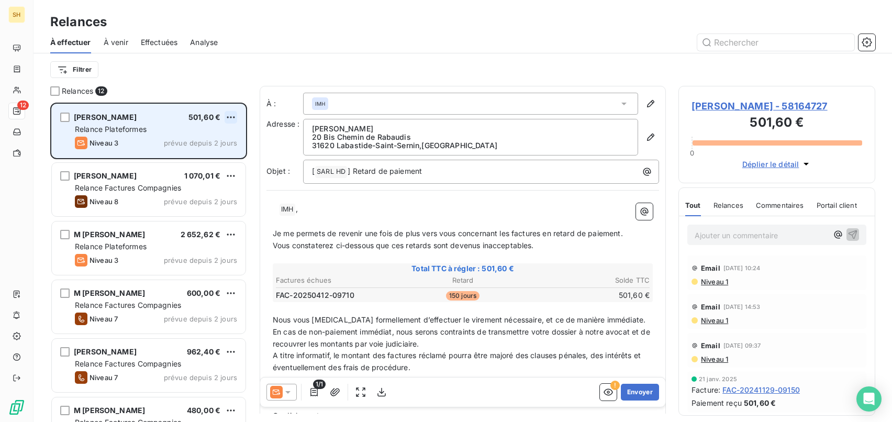
click at [232, 116] on html "SH 12 Relances À effectuer À venir Effectuées Analyse Filtrer Relances 12 [PERS…" at bounding box center [446, 211] width 892 height 422
click at [201, 153] on div "Passer cette action" at bounding box center [186, 157] width 94 height 17
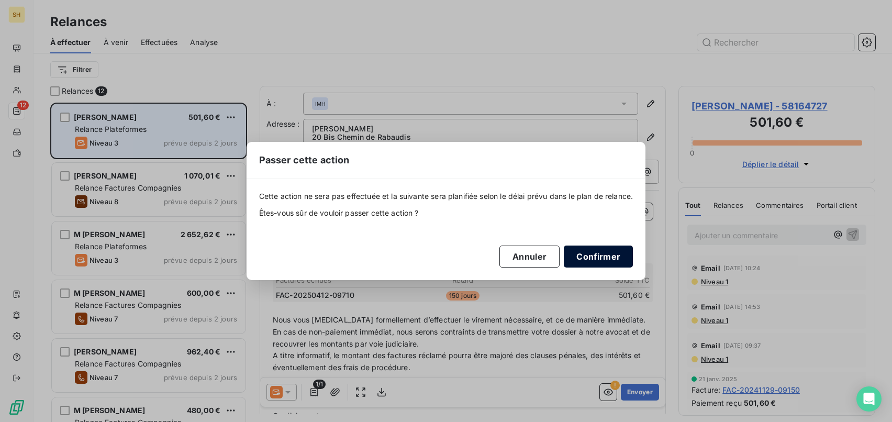
click at [605, 260] on button "Confirmer" at bounding box center [598, 257] width 69 height 22
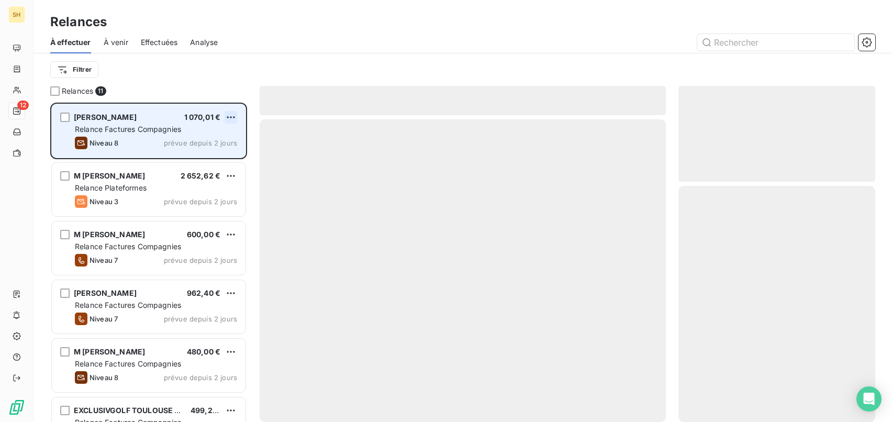
click at [230, 116] on html "SH 12 Relances À effectuer À venir Effectuées Analyse Filtrer Relances 11 [PERS…" at bounding box center [446, 211] width 892 height 422
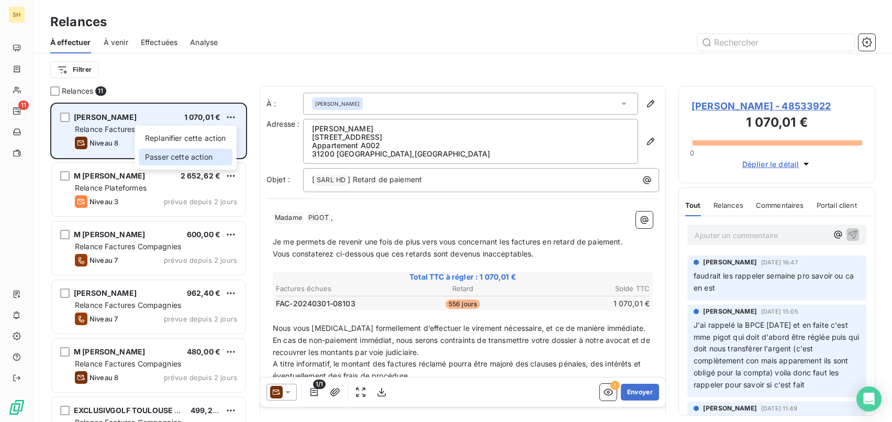
click at [215, 151] on div "Passer cette action" at bounding box center [186, 157] width 94 height 17
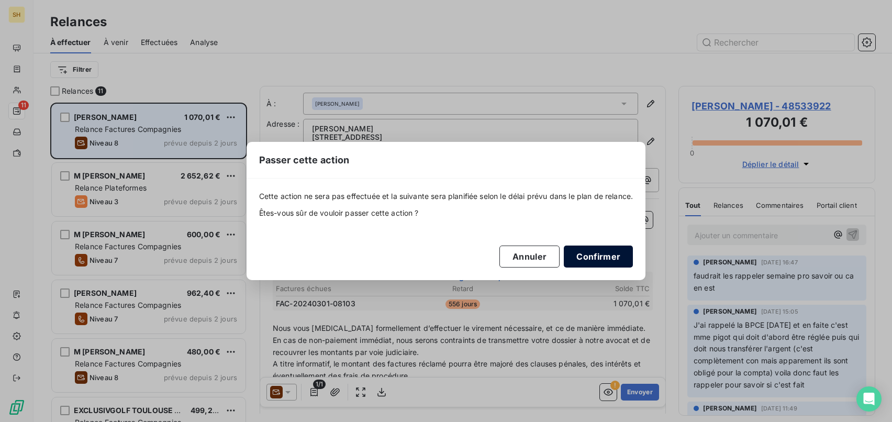
click at [596, 259] on button "Confirmer" at bounding box center [598, 257] width 69 height 22
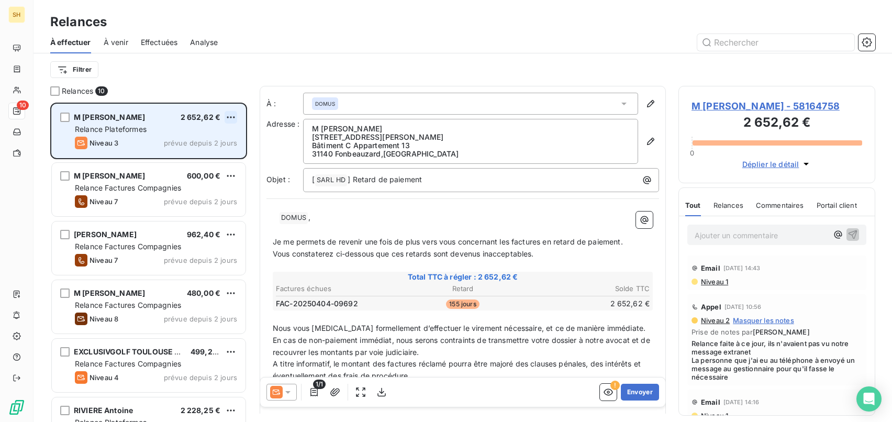
click at [227, 119] on html "SH 10 Relances À effectuer À venir Effectuées Analyse Filtrer Relances 10 M [PE…" at bounding box center [446, 211] width 892 height 422
click at [194, 151] on div "Passer cette action" at bounding box center [186, 157] width 94 height 17
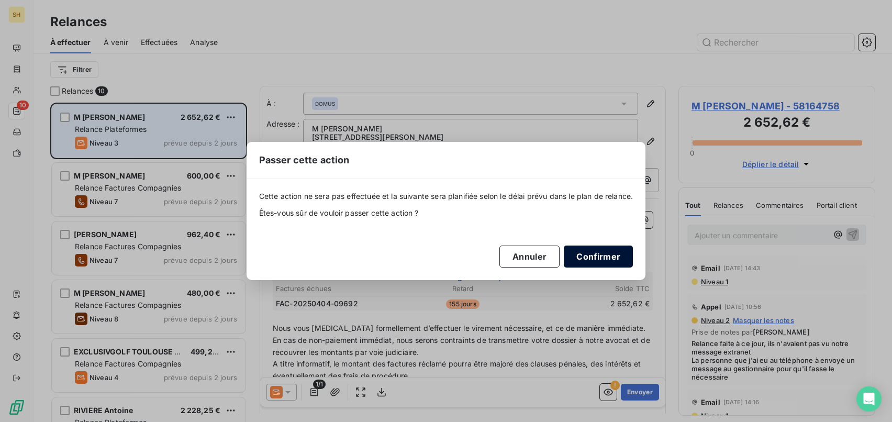
click at [594, 258] on button "Confirmer" at bounding box center [598, 257] width 69 height 22
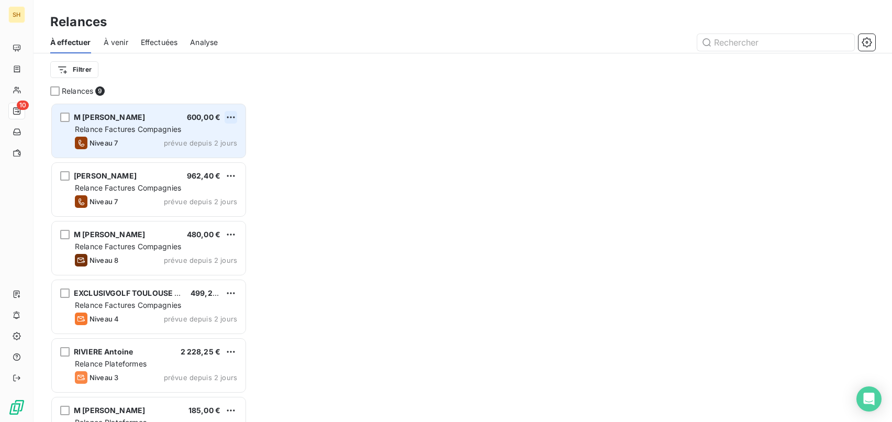
click at [232, 113] on html "SH 10 Relances À effectuer À venir Effectuées Analyse Filtrer Relances 9 M [PER…" at bounding box center [446, 211] width 892 height 422
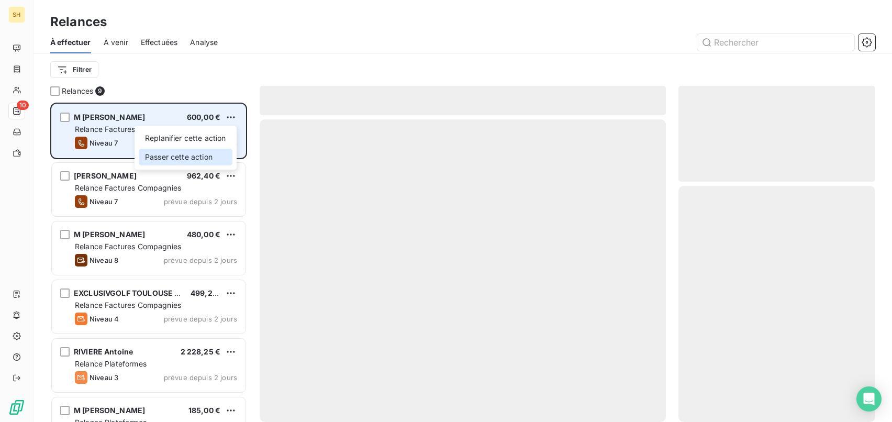
click at [203, 153] on div "Passer cette action" at bounding box center [186, 157] width 94 height 17
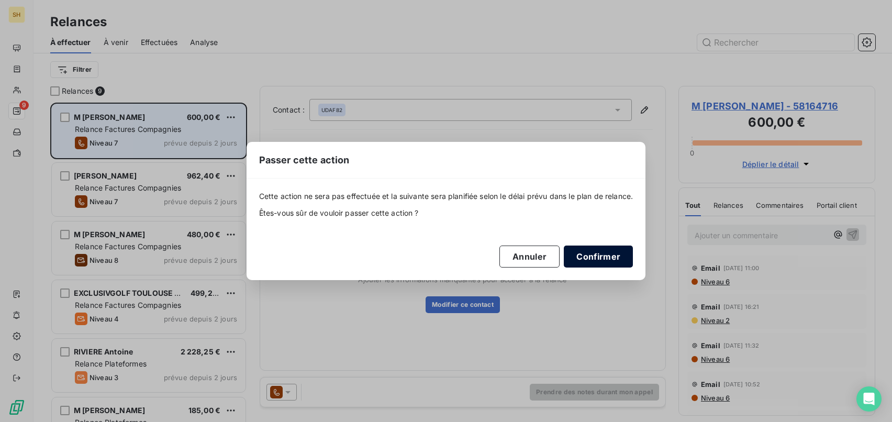
click at [613, 257] on button "Confirmer" at bounding box center [598, 257] width 69 height 22
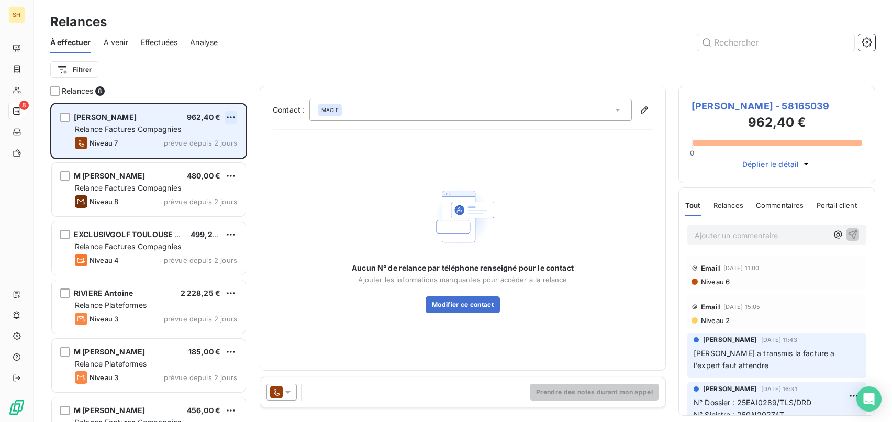
click at [227, 117] on html "SH 8 Relances À effectuer À venir Effectuées Analyse Filtrer Relances 8 [PERSON…" at bounding box center [446, 211] width 892 height 422
click at [209, 156] on div "Passer cette action" at bounding box center [186, 157] width 94 height 17
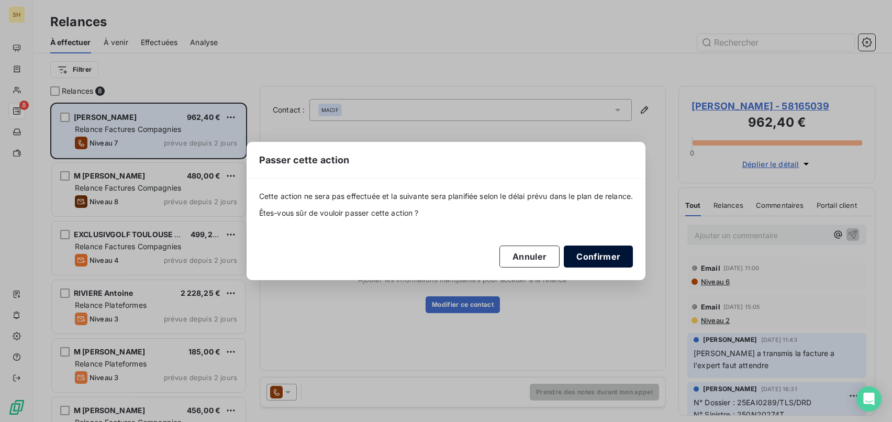
click at [587, 263] on button "Confirmer" at bounding box center [598, 257] width 69 height 22
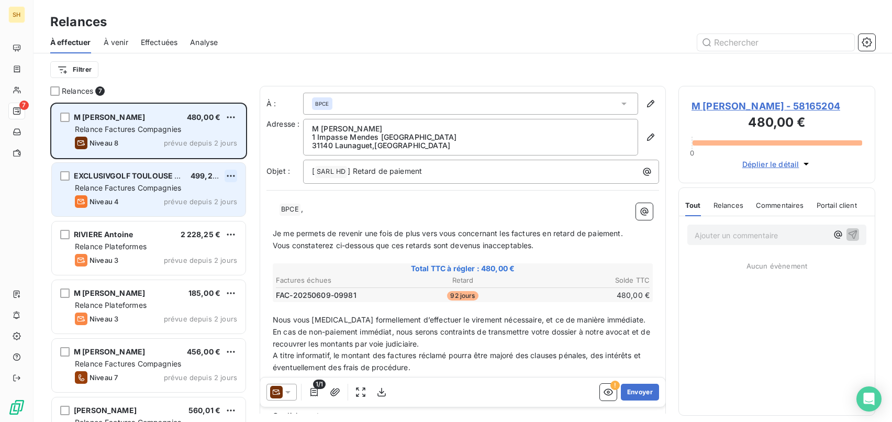
click at [235, 174] on html "SH 7 Relances À effectuer À venir Effectuées Analyse Filtrer Relances 7 M [PERS…" at bounding box center [446, 211] width 892 height 422
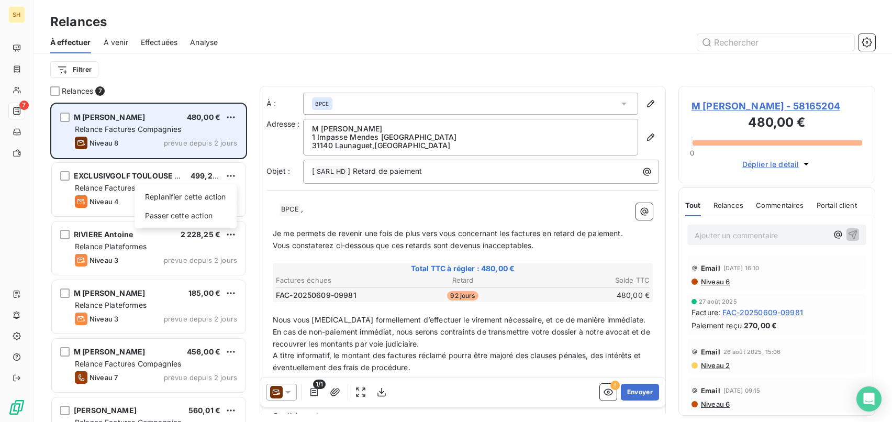
click at [230, 116] on html "SH 7 Relances À effectuer À venir Effectuées Analyse Filtrer Relances 7 M [PERS…" at bounding box center [446, 211] width 892 height 422
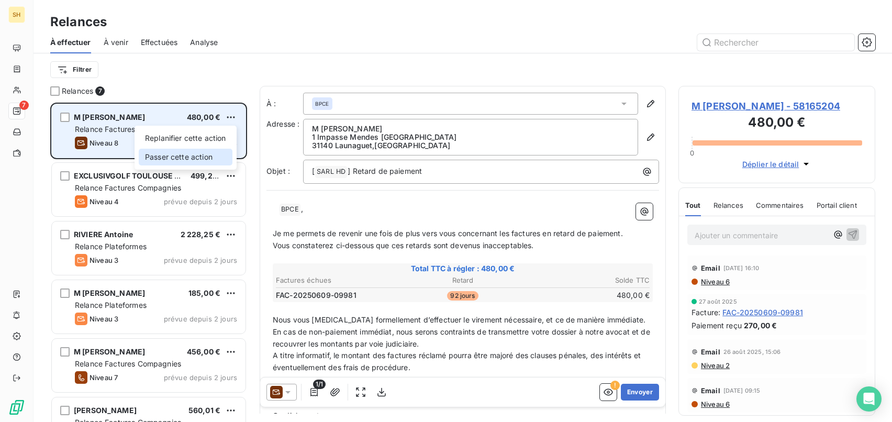
click at [200, 156] on div "Passer cette action" at bounding box center [186, 157] width 94 height 17
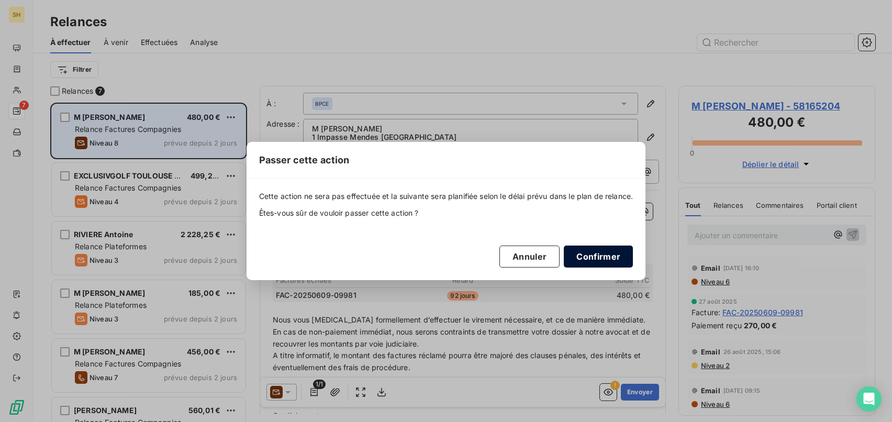
click at [621, 257] on button "Confirmer" at bounding box center [598, 257] width 69 height 22
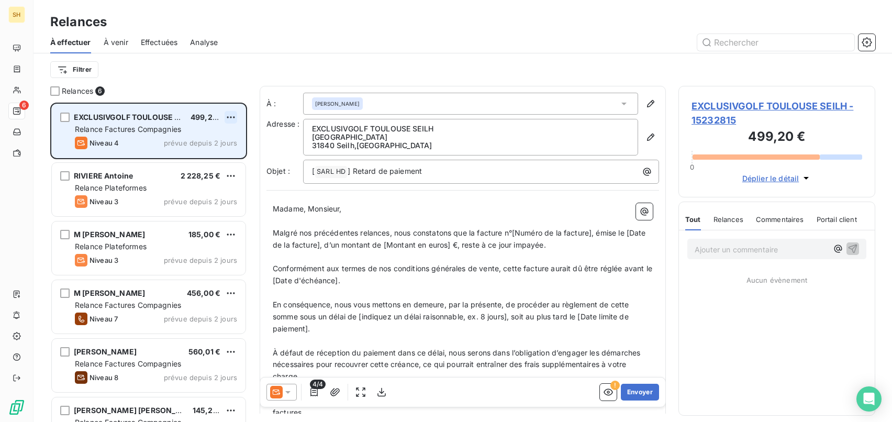
click at [235, 118] on html "SH 6 Relances À effectuer À venir Effectuées Analyse Filtrer Relances 6 EXCLUSI…" at bounding box center [446, 211] width 892 height 422
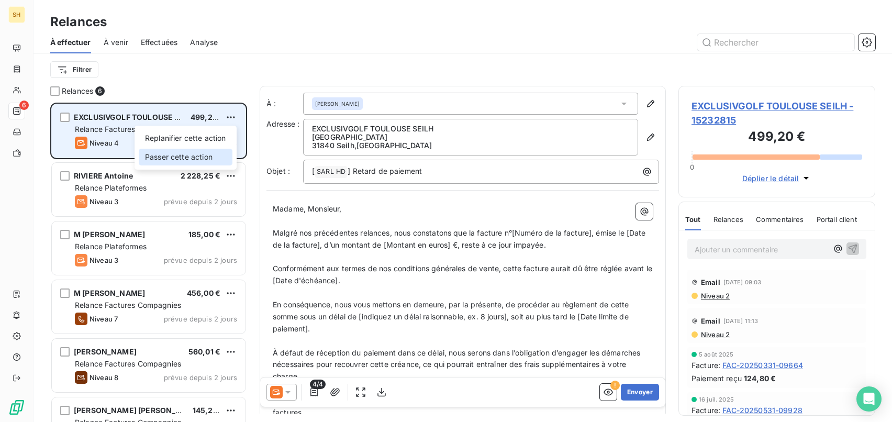
click at [217, 154] on div "Passer cette action" at bounding box center [186, 157] width 94 height 17
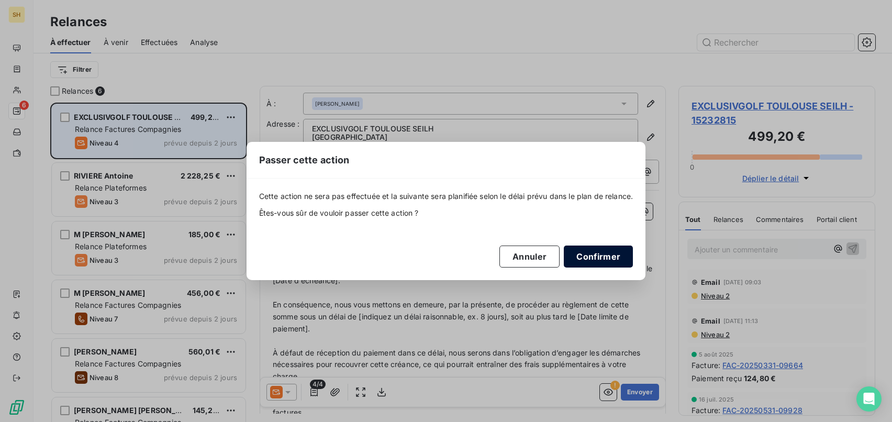
click at [594, 259] on button "Confirmer" at bounding box center [598, 257] width 69 height 22
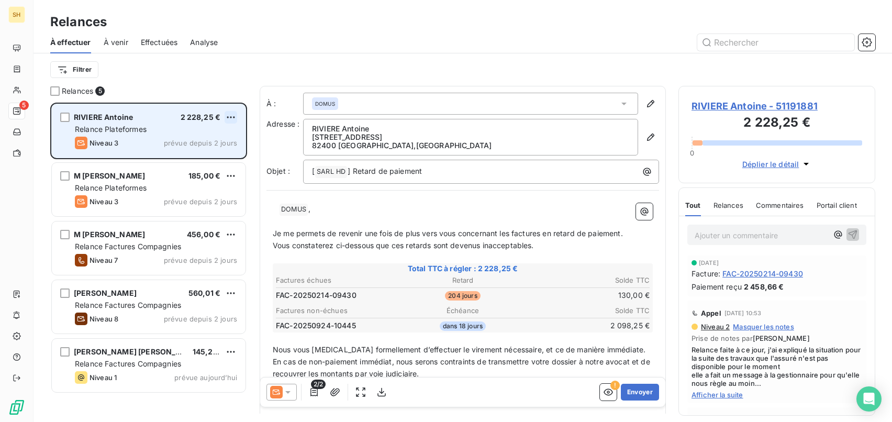
click at [235, 116] on html "SH 5 Relances À effectuer À venir Effectuées Analyse Filtrer Relances 5 RIVIERE…" at bounding box center [446, 211] width 892 height 422
click at [199, 156] on div "Passer cette action" at bounding box center [186, 157] width 94 height 17
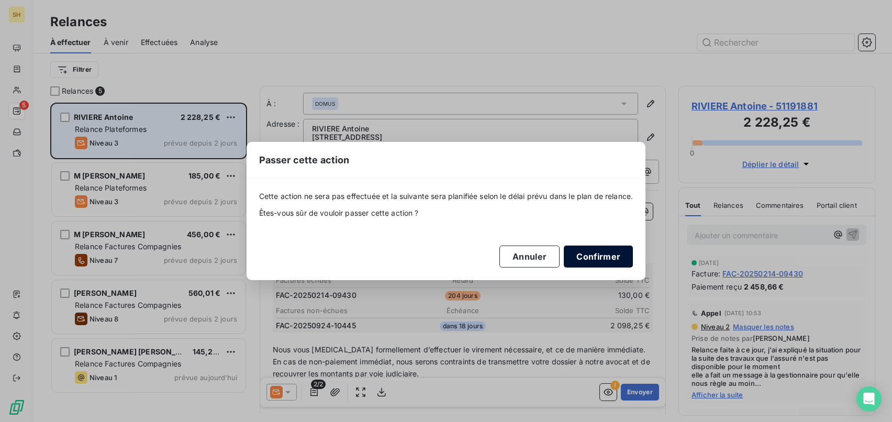
click at [604, 255] on button "Confirmer" at bounding box center [598, 257] width 69 height 22
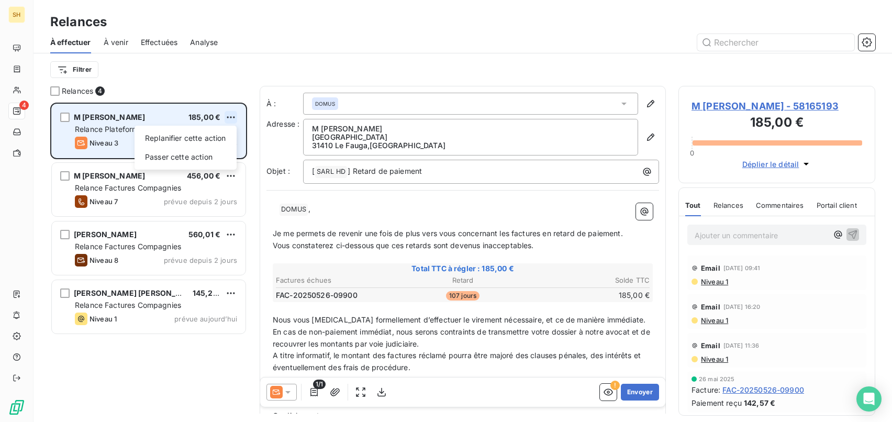
click at [235, 118] on html "SH 4 Relances À effectuer À venir Effectuées Analyse Filtrer Relances 4 M [PERS…" at bounding box center [446, 211] width 892 height 422
click at [210, 150] on div "Passer cette action" at bounding box center [186, 157] width 94 height 17
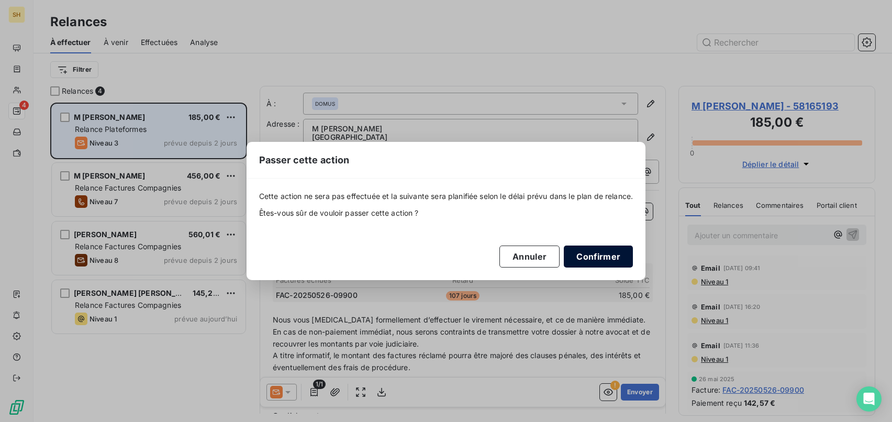
click at [612, 248] on button "Confirmer" at bounding box center [598, 257] width 69 height 22
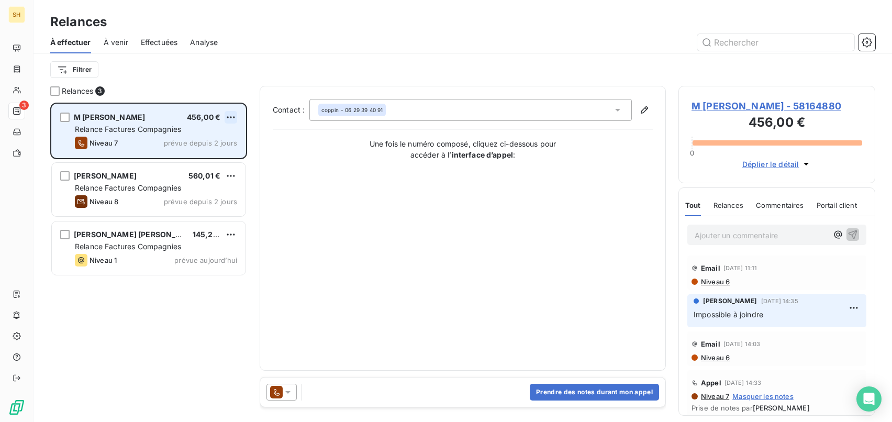
click at [231, 114] on html "SH 3 Relances À effectuer À venir Effectuées Analyse Filtrer Relances 3 M [PERS…" at bounding box center [446, 211] width 892 height 422
click at [213, 153] on div "Passer cette action" at bounding box center [186, 157] width 94 height 17
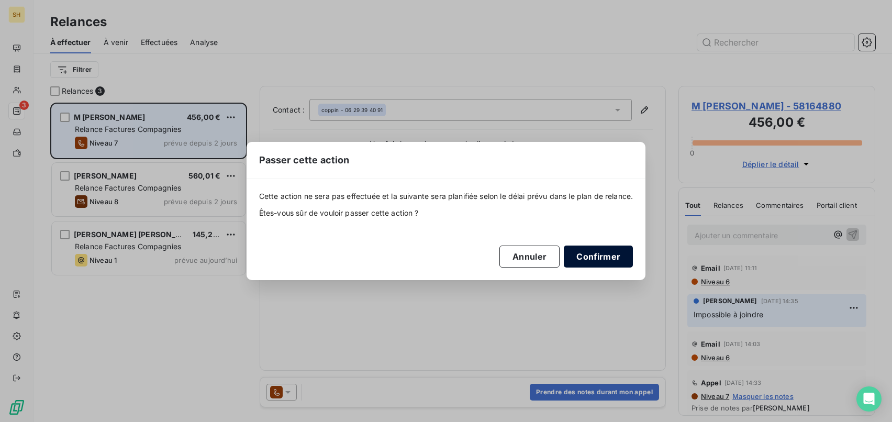
click at [601, 258] on button "Confirmer" at bounding box center [598, 257] width 69 height 22
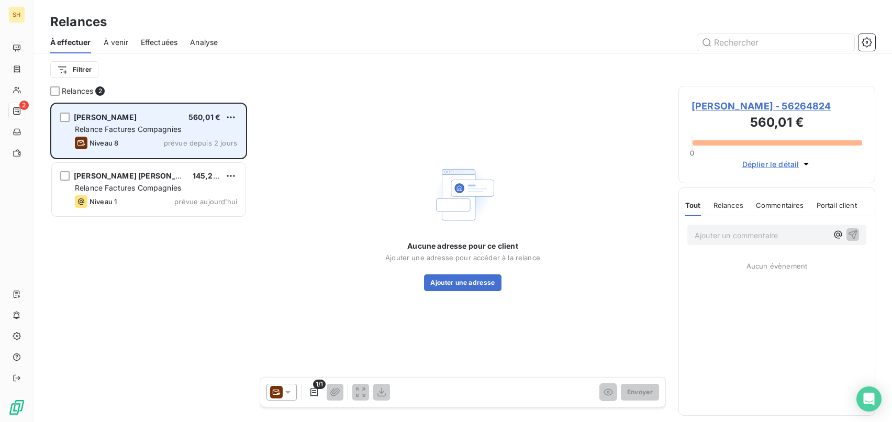
click at [241, 120] on div "[PERSON_NAME] 560,01 € Relance Factures Compagnies Niveau 8 prévue depuis 2 jou…" at bounding box center [149, 130] width 194 height 53
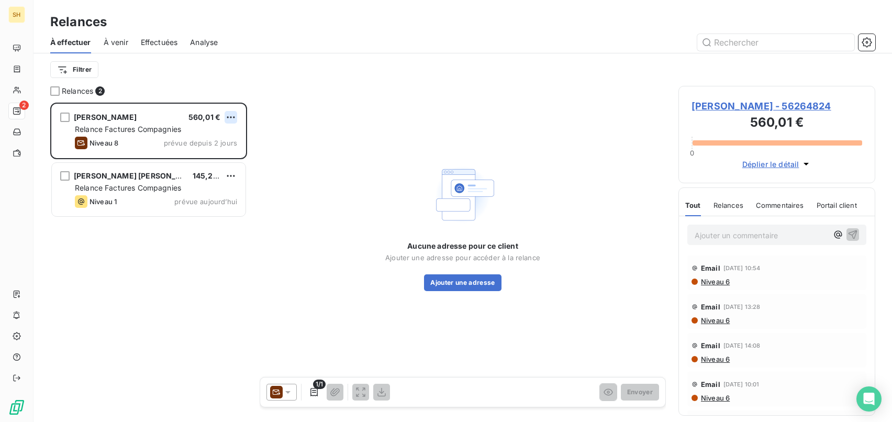
click at [235, 119] on html "SH 2 Relances À effectuer À venir Effectuées Analyse Filtrer Relances 2 [PERSON…" at bounding box center [446, 211] width 892 height 422
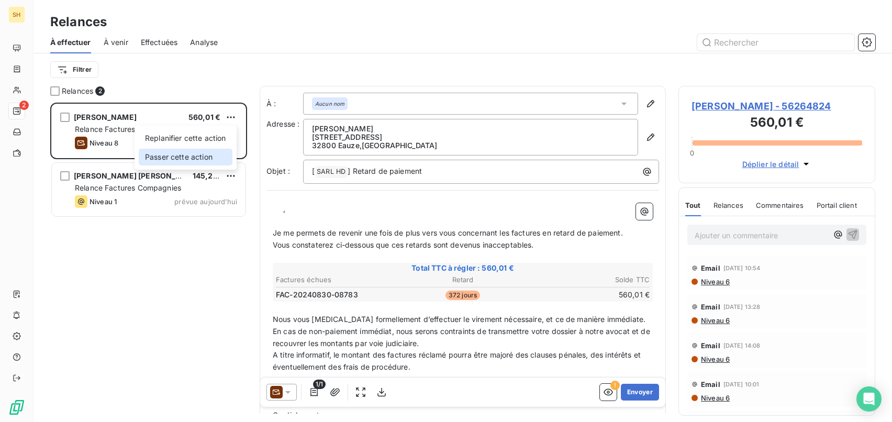
click at [213, 157] on div "Passer cette action" at bounding box center [186, 157] width 94 height 17
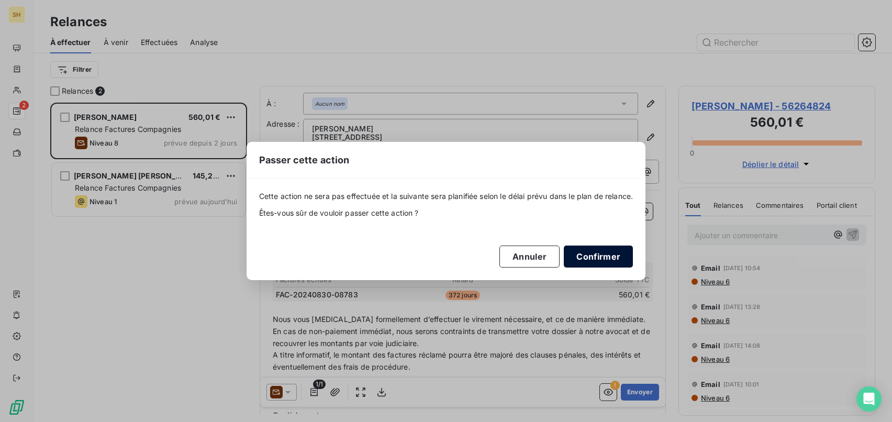
click at [584, 253] on button "Confirmer" at bounding box center [598, 257] width 69 height 22
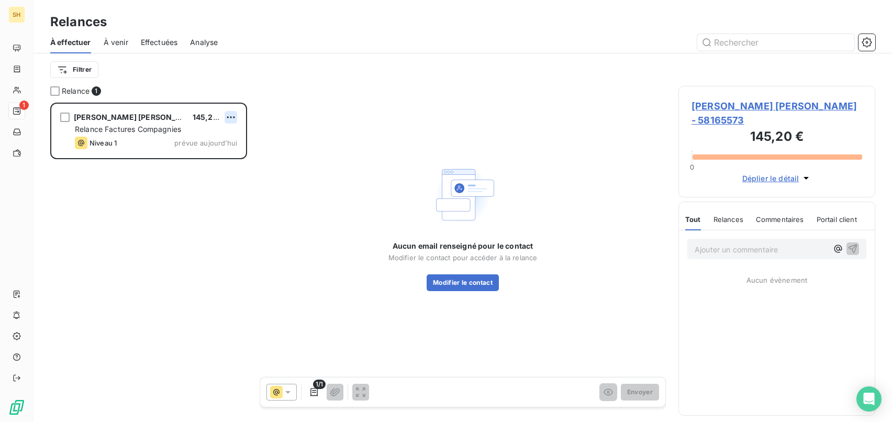
click at [234, 116] on html "SH 1 Relances À effectuer À venir Effectuées Analyse Filtrer Relance 1 [PERSON_…" at bounding box center [446, 211] width 892 height 422
drag, startPoint x: 219, startPoint y: 158, endPoint x: 270, endPoint y: 161, distance: 51.4
click at [219, 158] on div "Passer cette action" at bounding box center [186, 157] width 94 height 17
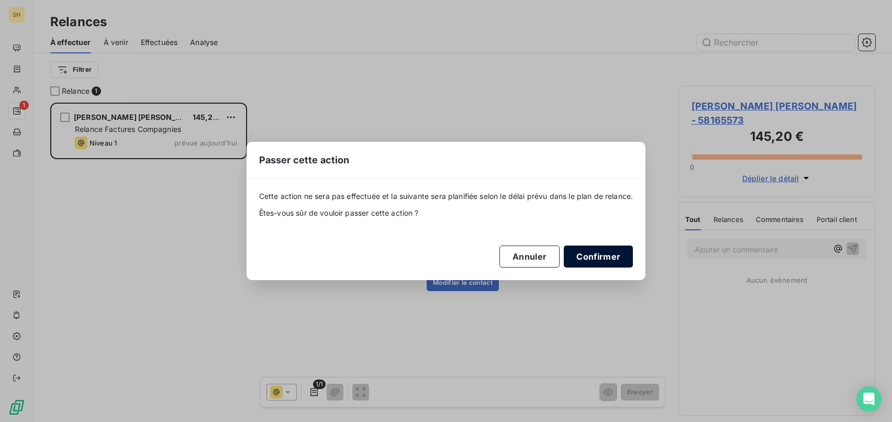
click at [596, 257] on button "Confirmer" at bounding box center [598, 257] width 69 height 22
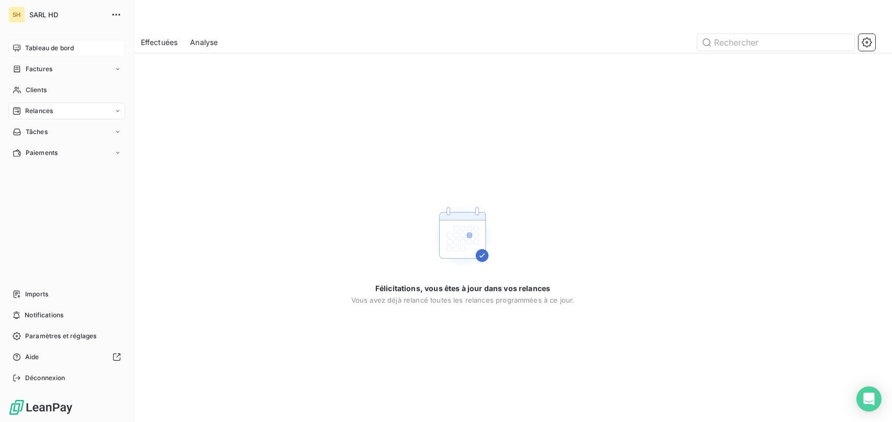
click at [21, 51] on div "Tableau de bord" at bounding box center [66, 48] width 117 height 17
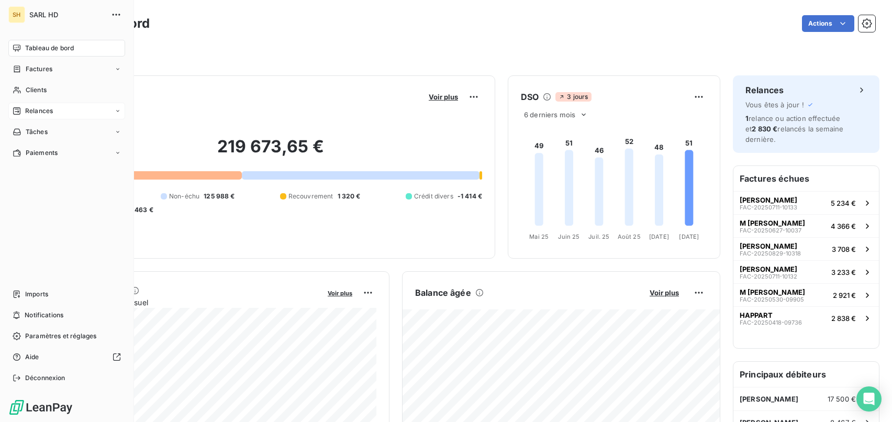
click at [31, 111] on span "Relances" at bounding box center [39, 110] width 28 height 9
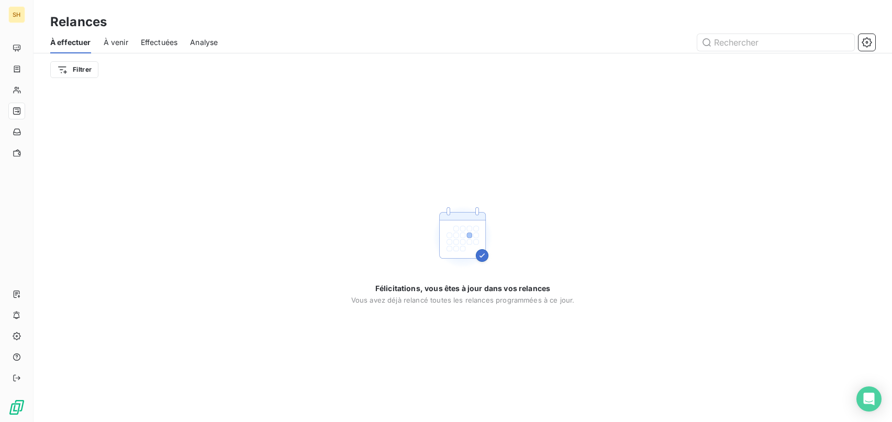
click at [118, 41] on span "À venir" at bounding box center [116, 42] width 25 height 10
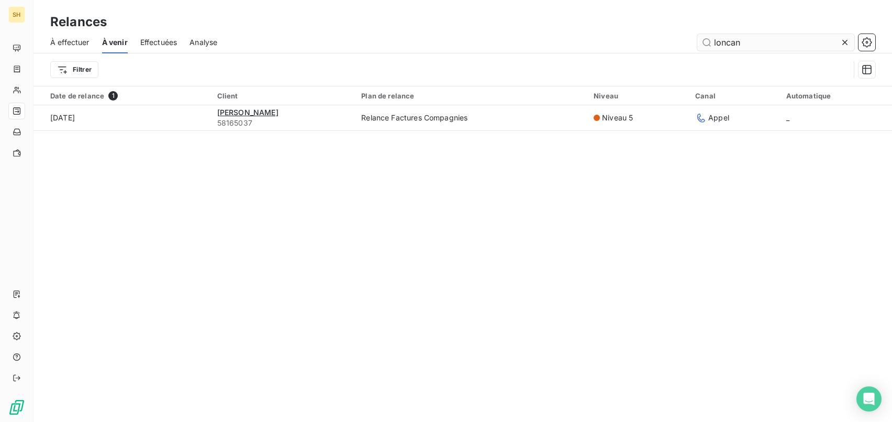
click at [852, 44] on div at bounding box center [847, 42] width 15 height 17
click at [849, 43] on input "text" at bounding box center [775, 42] width 157 height 17
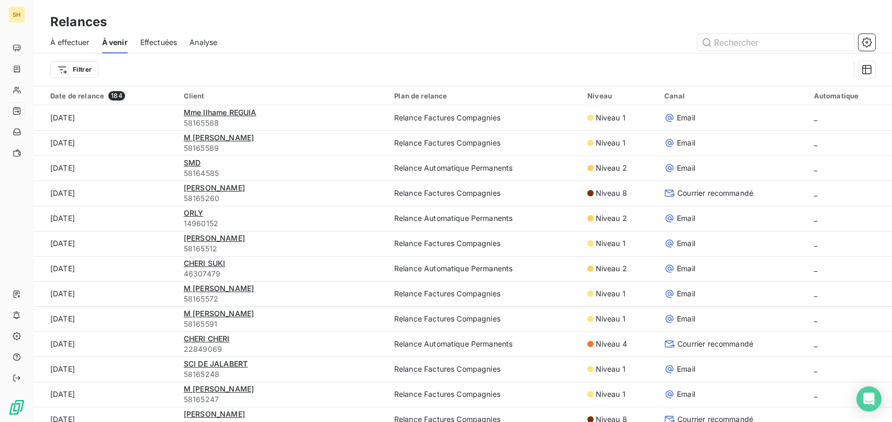
click at [587, 49] on div at bounding box center [552, 42] width 645 height 17
